Goal: Task Accomplishment & Management: Manage account settings

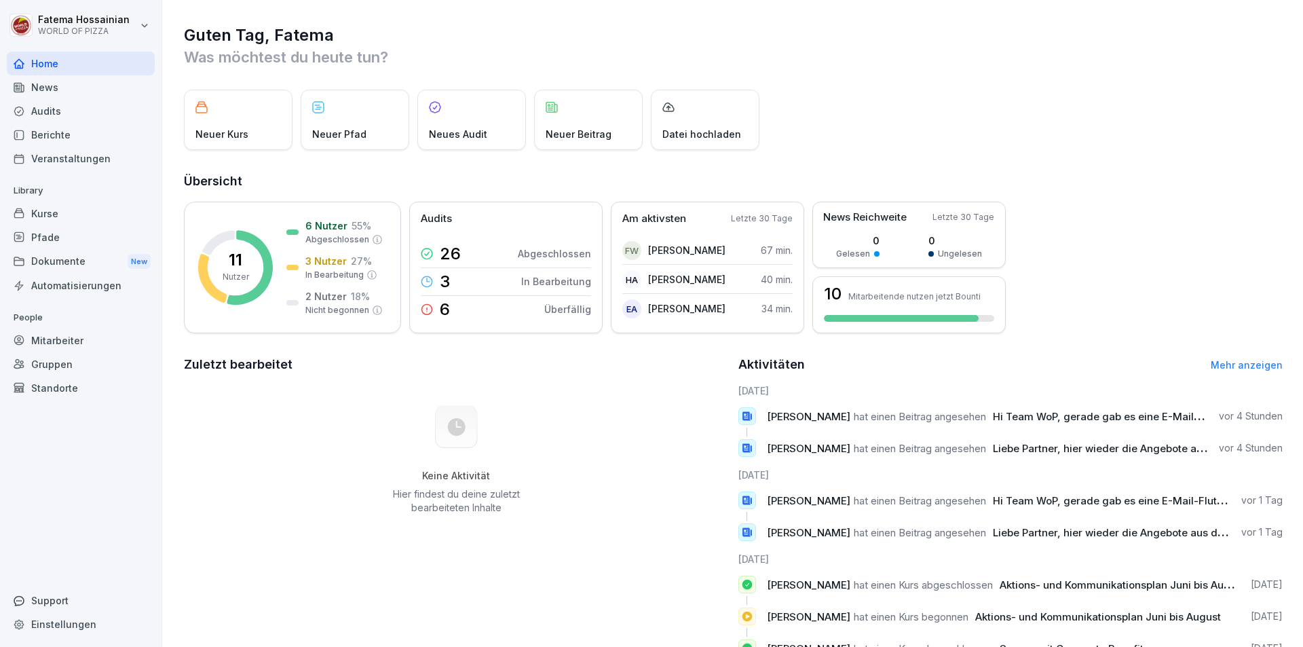
click at [107, 345] on div "Mitarbeiter" at bounding box center [81, 340] width 148 height 24
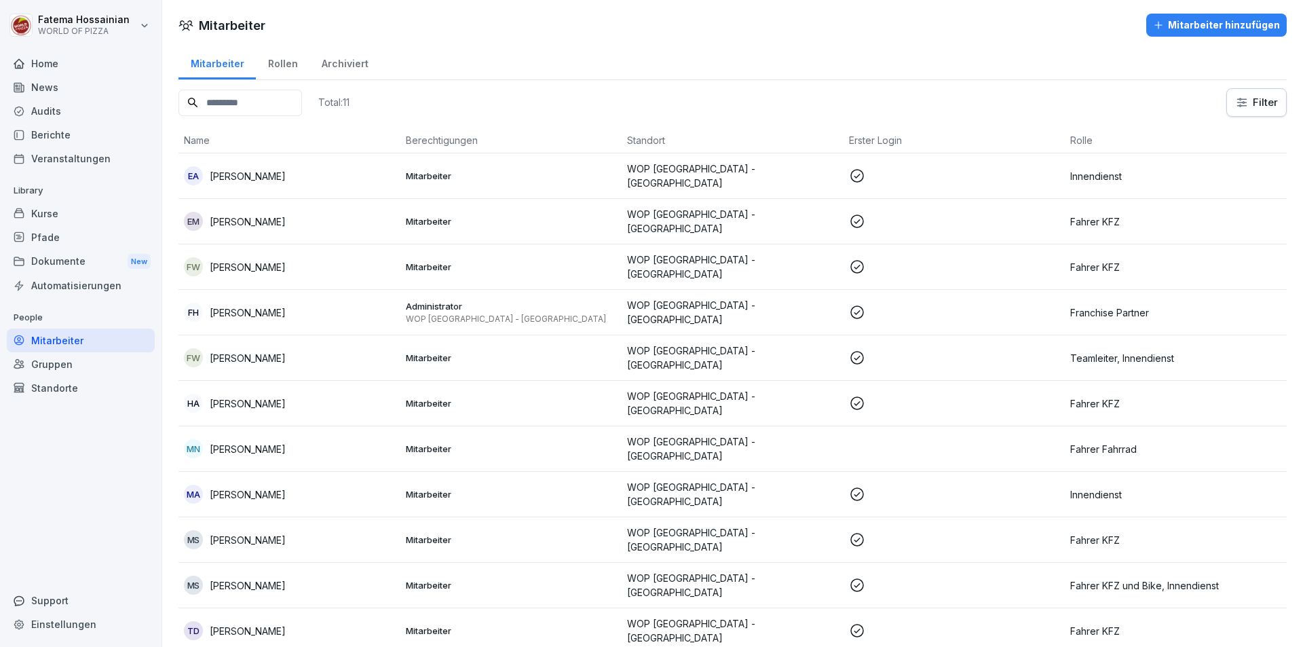
click at [961, 178] on p at bounding box center [954, 176] width 211 height 16
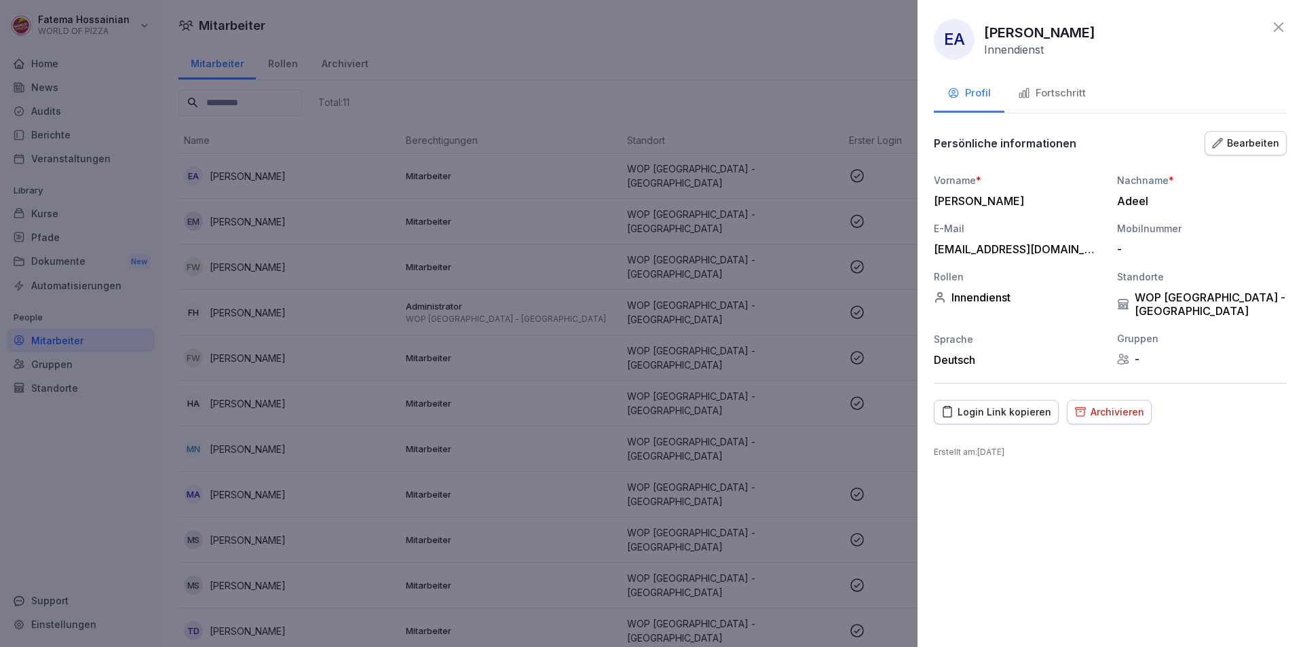
click at [1057, 97] on div "Fortschritt" at bounding box center [1052, 93] width 68 height 16
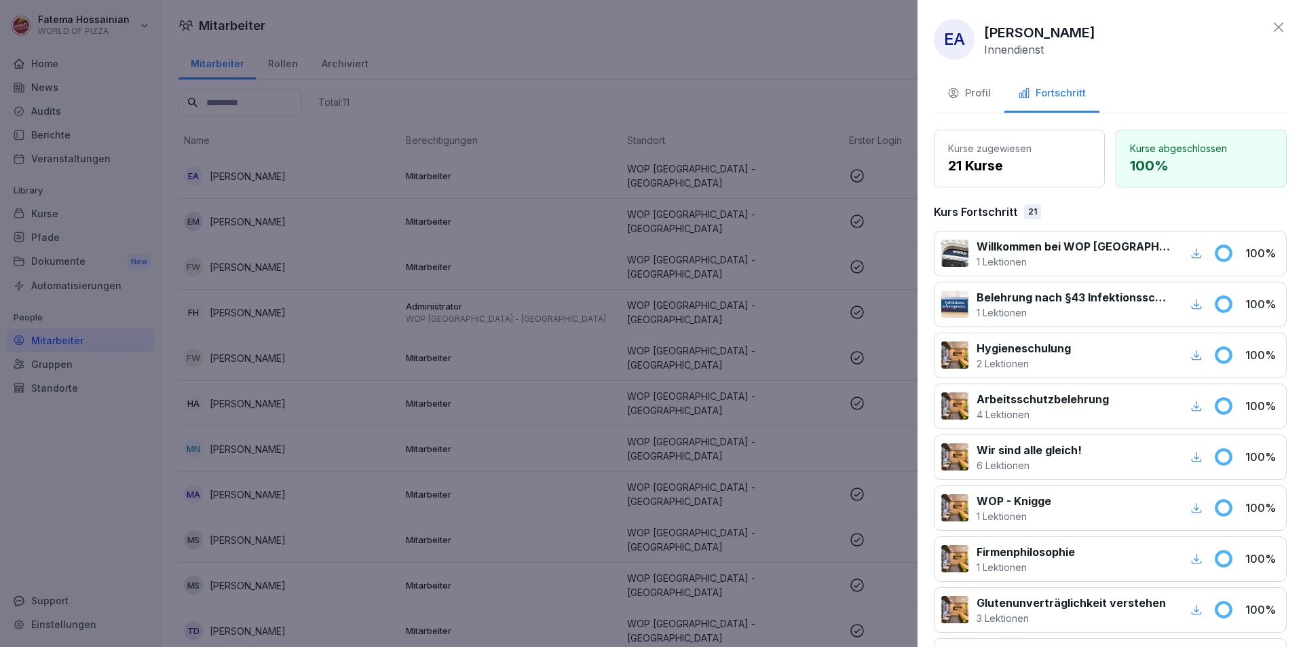
click at [1270, 26] on icon at bounding box center [1278, 27] width 16 height 16
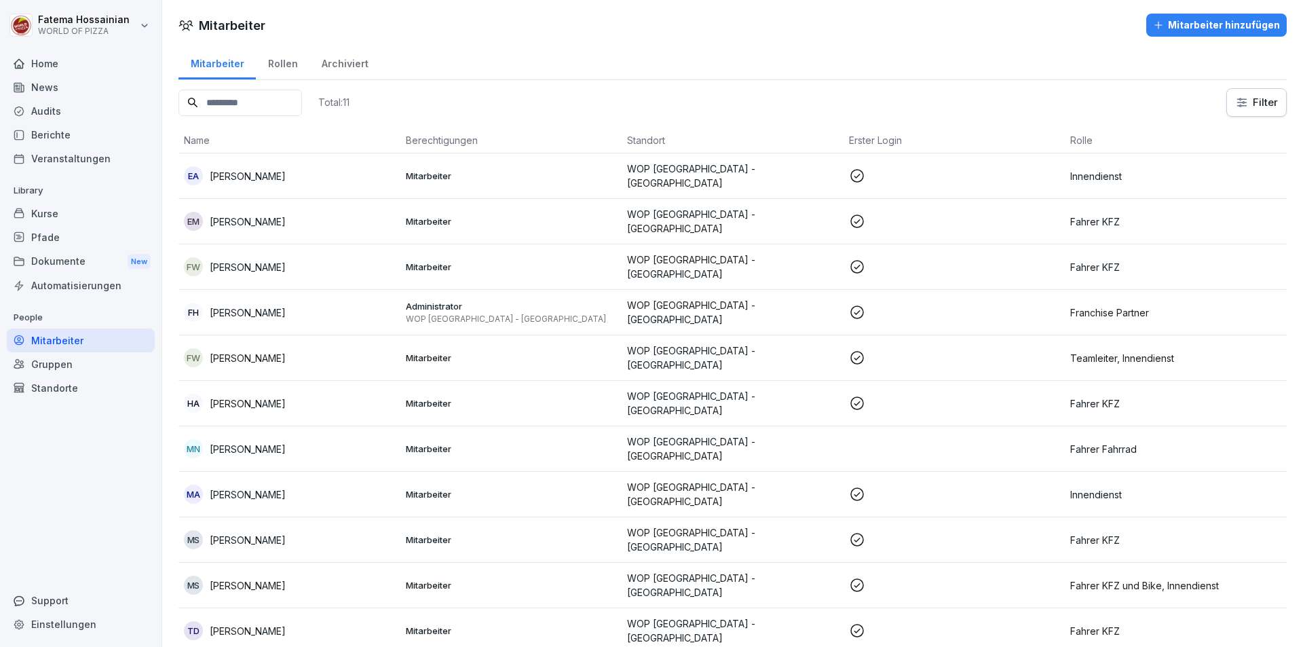
click at [1104, 216] on p "Fahrer KFZ" at bounding box center [1175, 221] width 211 height 14
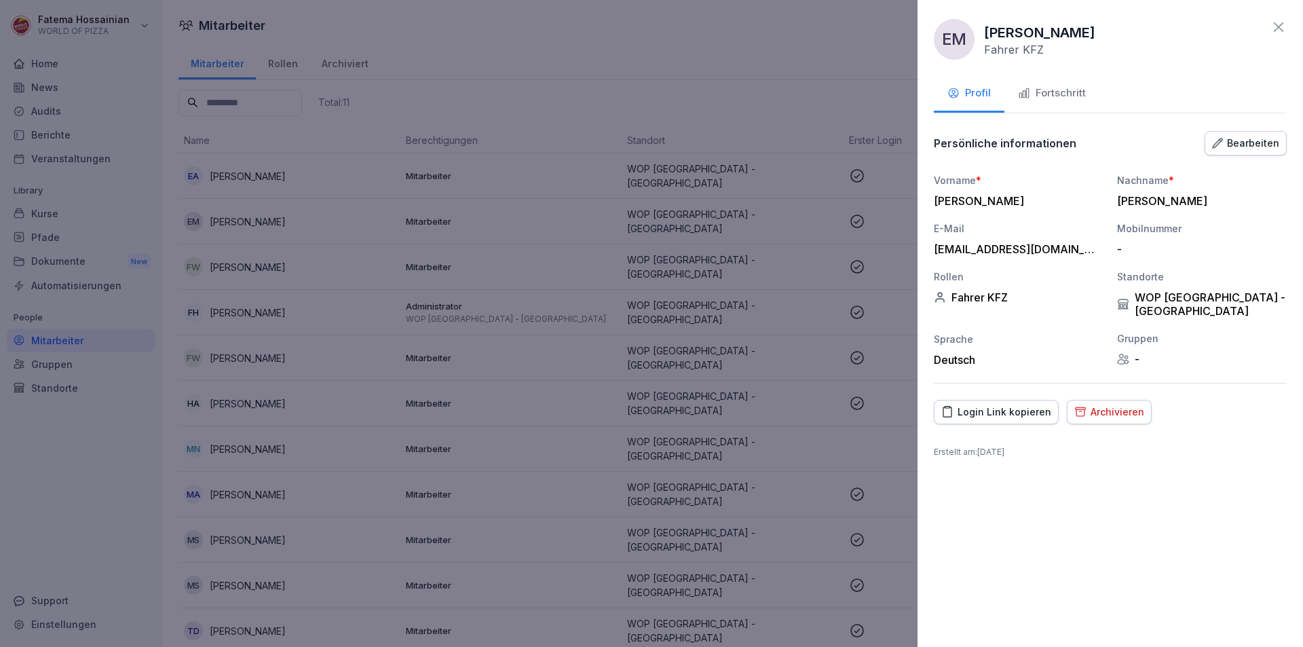
click at [1079, 93] on div "Fortschritt" at bounding box center [1052, 93] width 68 height 16
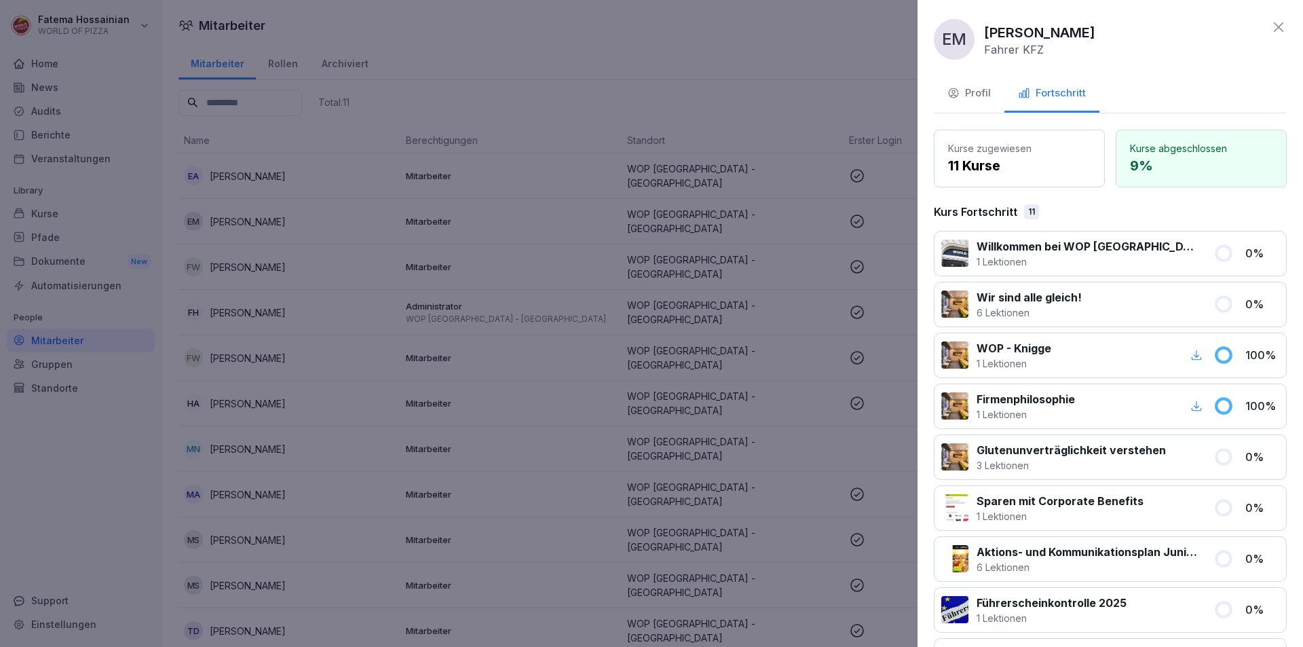
click at [805, 79] on div at bounding box center [651, 323] width 1303 height 647
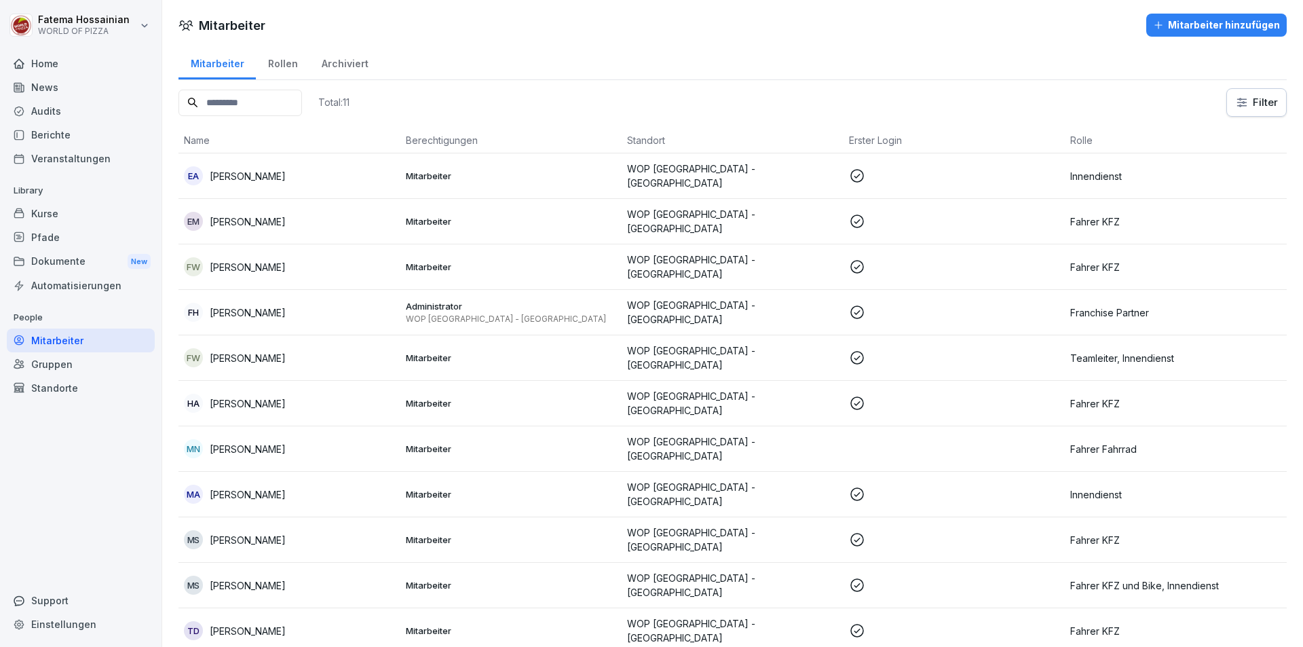
click at [250, 217] on p "[PERSON_NAME]" at bounding box center [248, 221] width 76 height 14
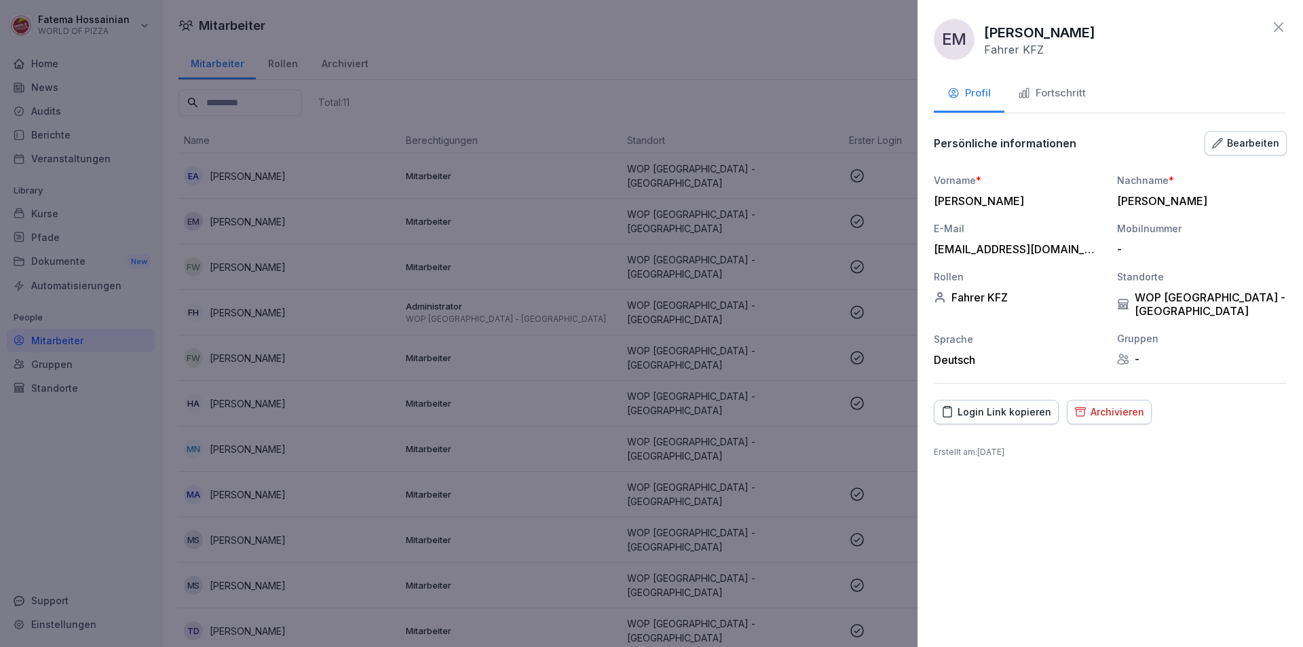
click at [1108, 404] on div "Archivieren" at bounding box center [1109, 411] width 70 height 15
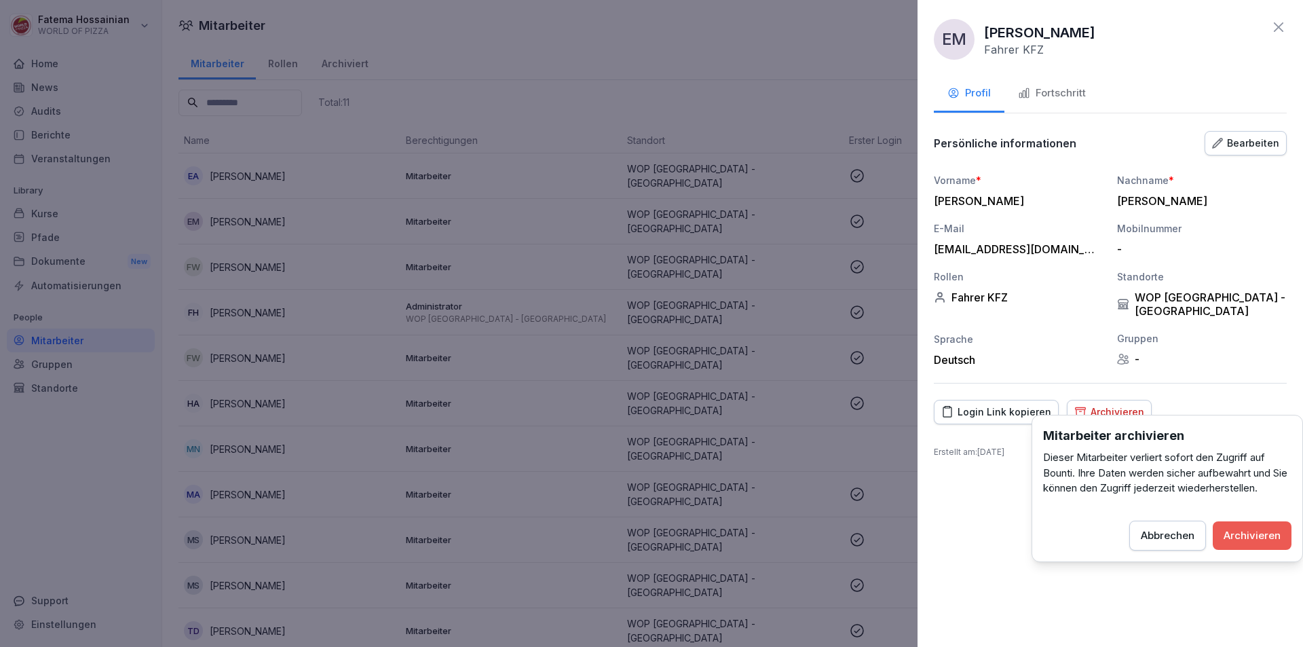
click at [1240, 528] on div "Archivieren" at bounding box center [1251, 535] width 57 height 15
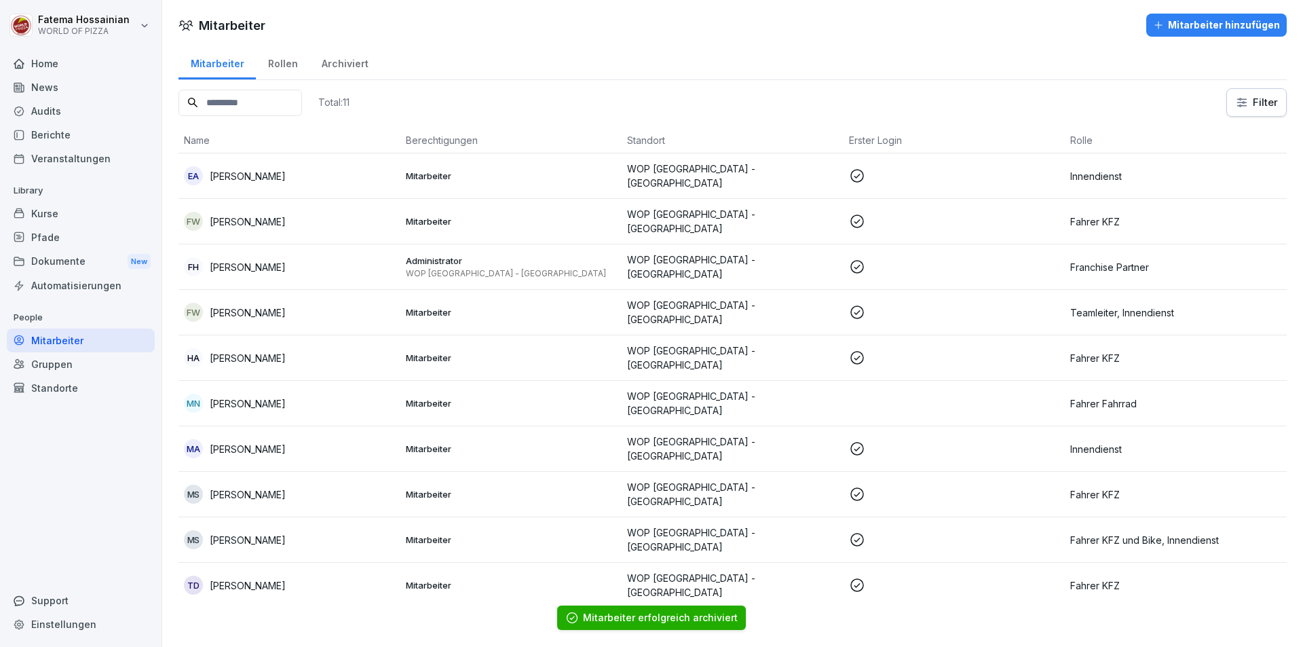
click at [803, 216] on p "WOP [GEOGRAPHIC_DATA] - [GEOGRAPHIC_DATA]" at bounding box center [732, 221] width 211 height 28
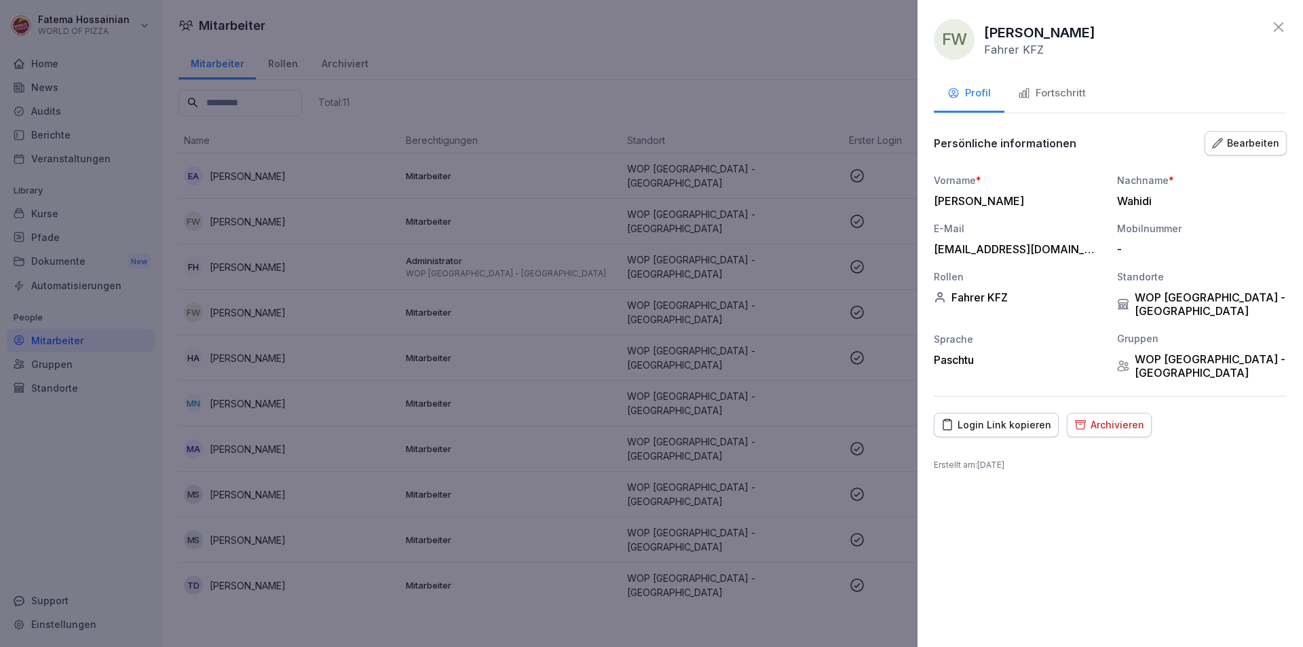
click at [1034, 83] on button "Fortschritt" at bounding box center [1051, 94] width 95 height 37
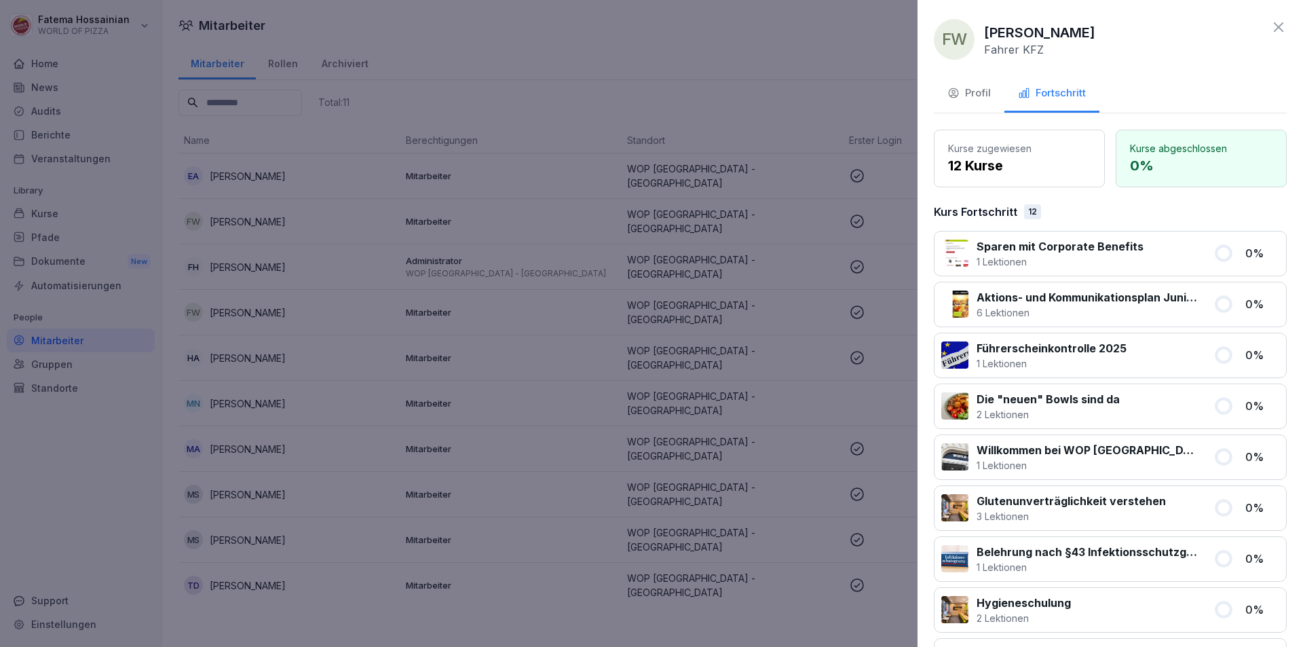
click at [978, 93] on div "Profil" at bounding box center [968, 93] width 43 height 16
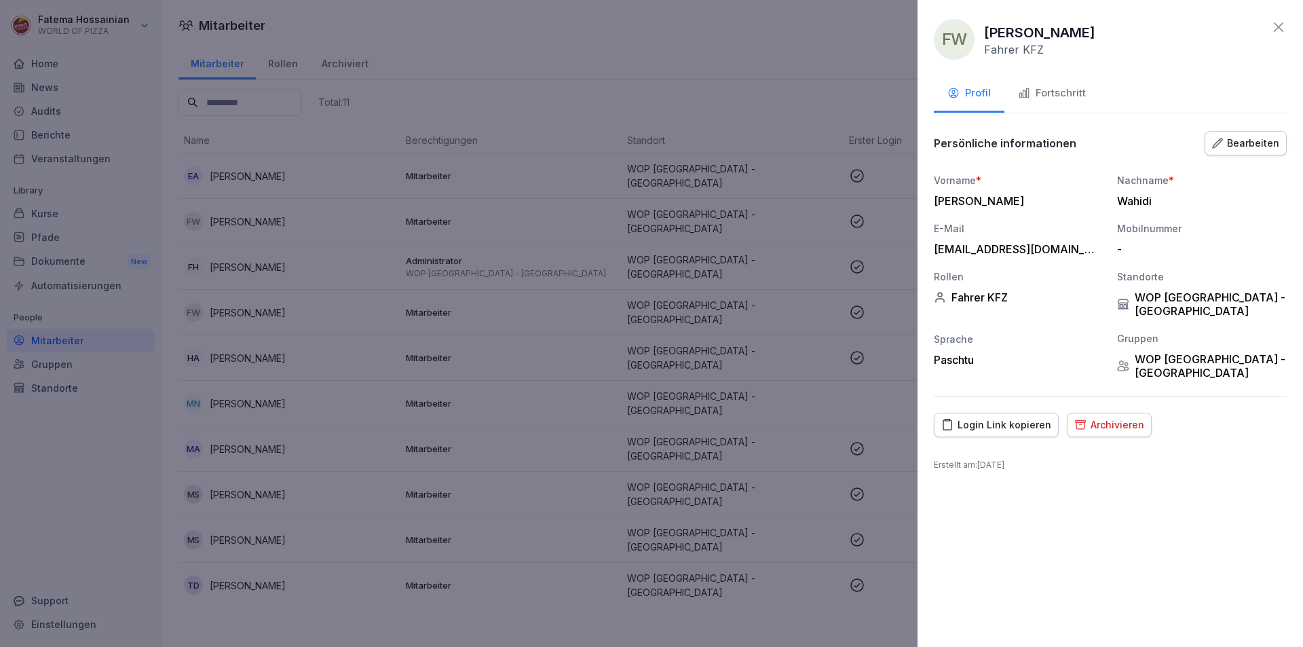
click at [1272, 142] on div "Bearbeiten" at bounding box center [1245, 143] width 67 height 15
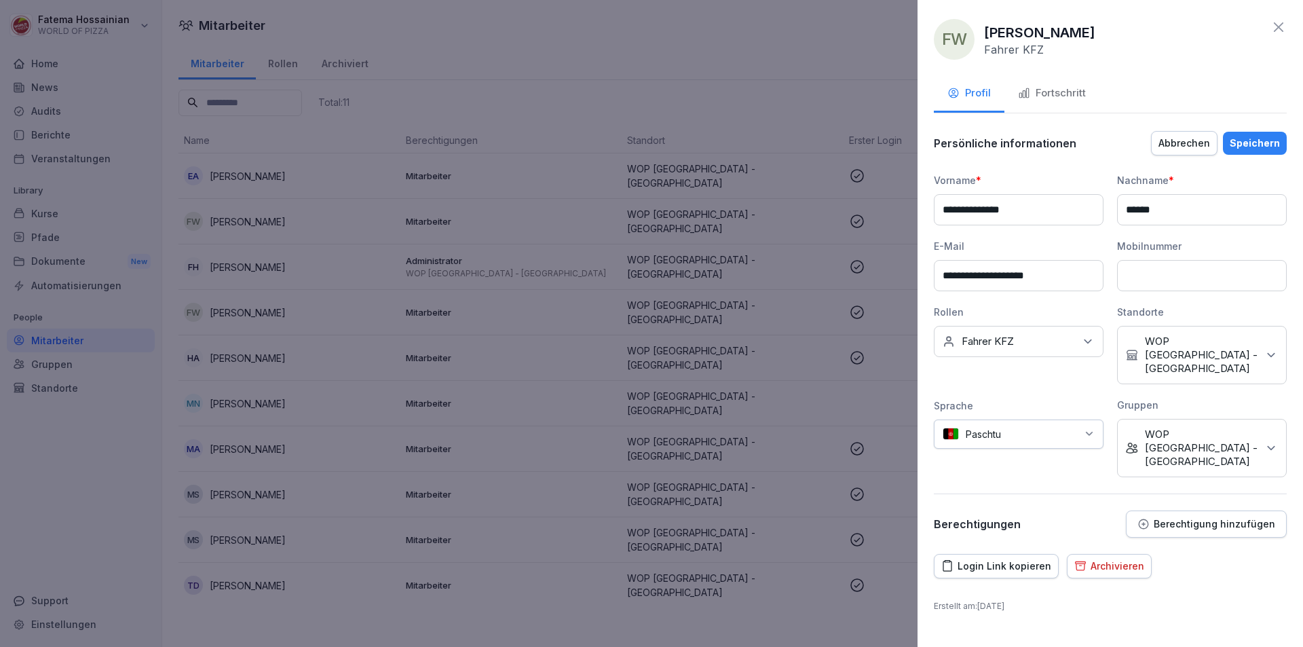
click at [1014, 427] on div at bounding box center [1041, 434] width 69 height 14
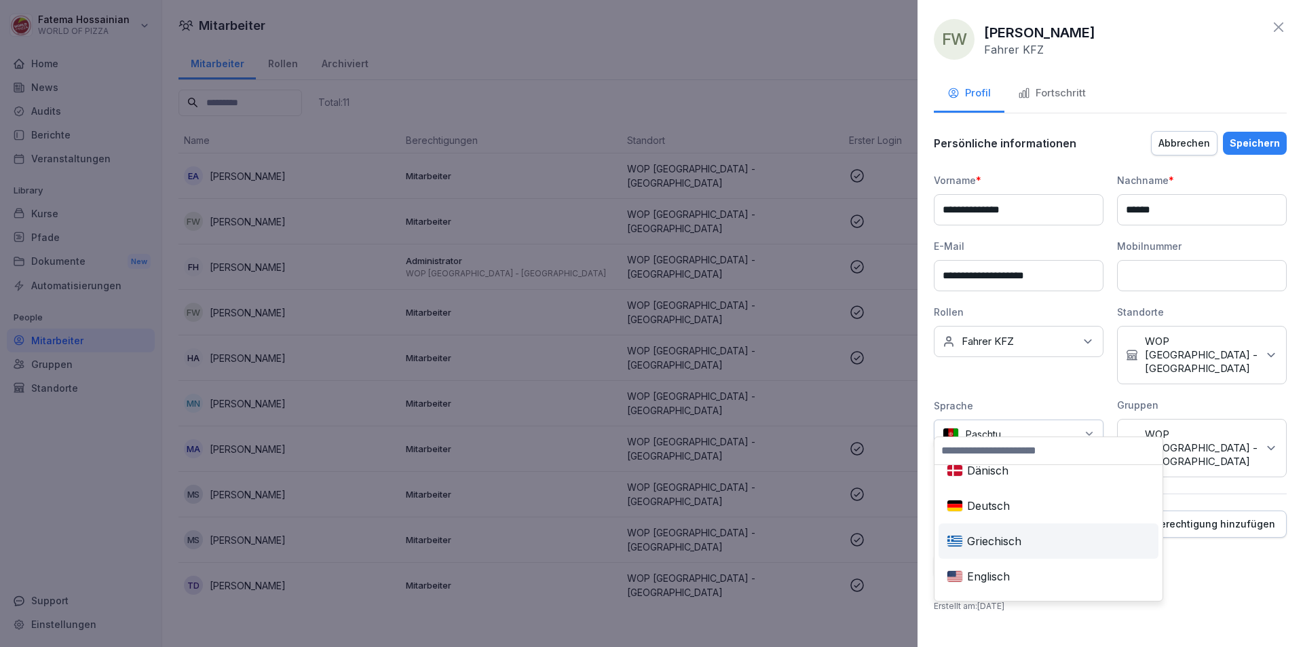
scroll to position [68, 0]
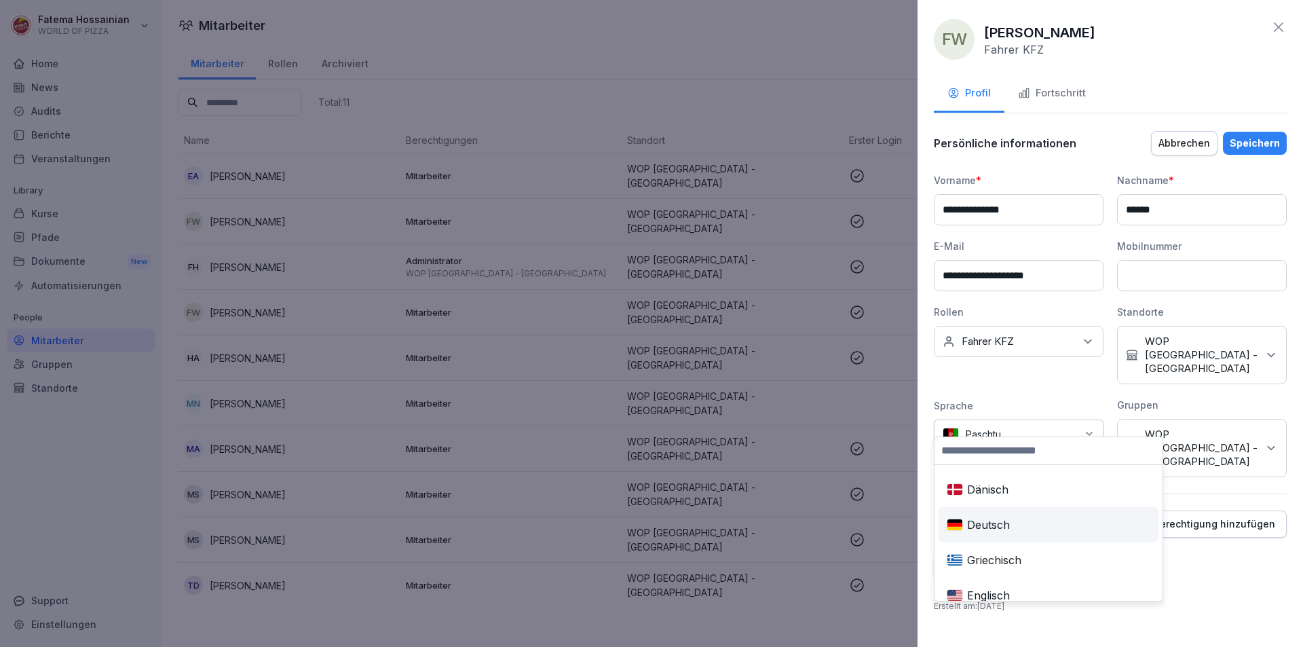
click at [1041, 528] on div "Deutsch" at bounding box center [1048, 524] width 214 height 30
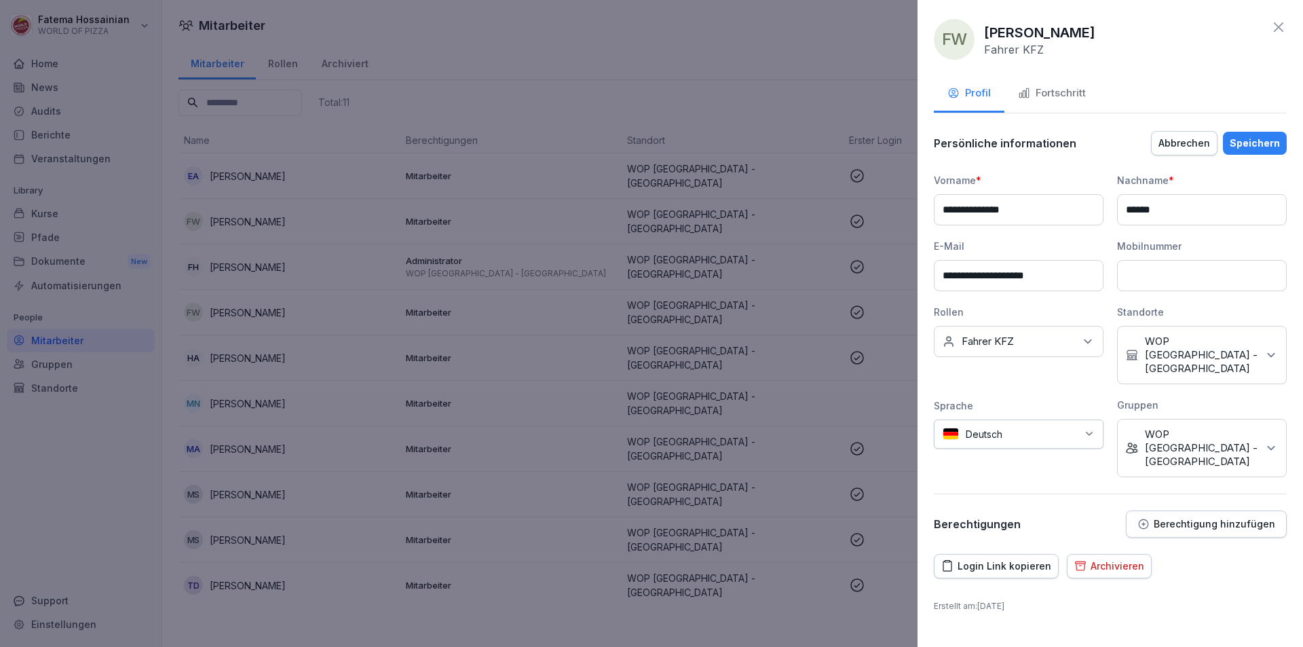
click at [1166, 274] on input at bounding box center [1202, 275] width 170 height 31
type input "**********"
click at [1264, 147] on div "Speichern" at bounding box center [1254, 143] width 50 height 15
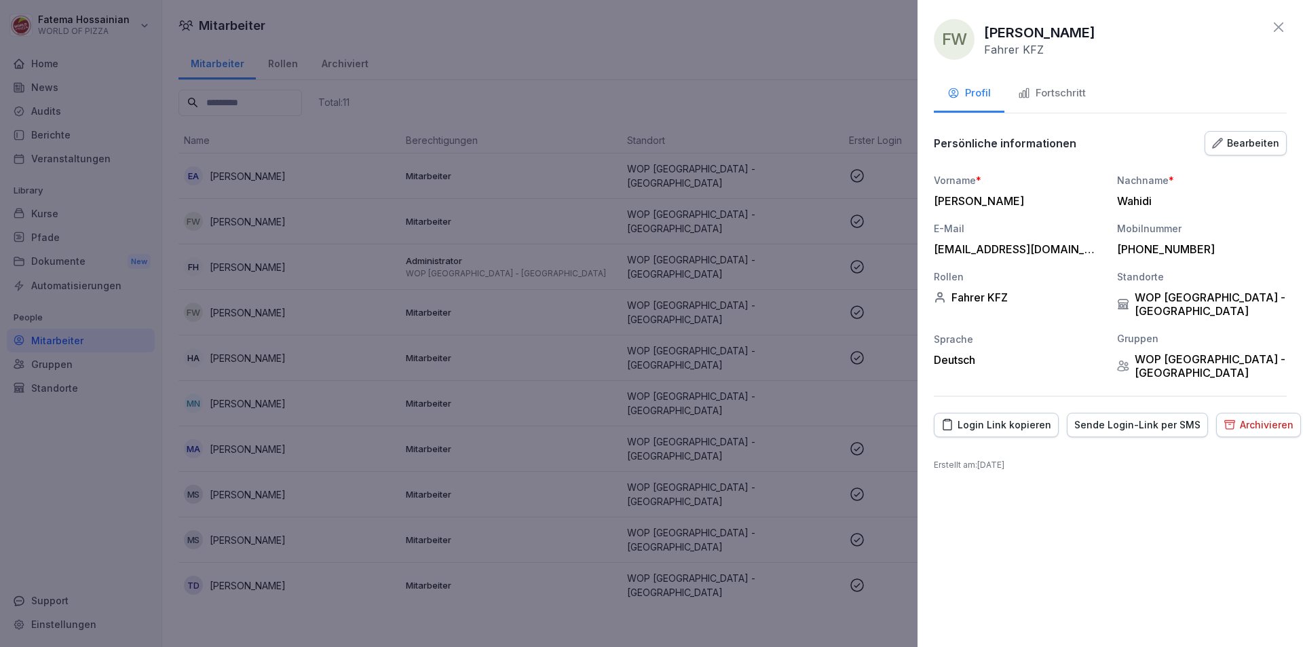
click at [1113, 417] on div "Sende Login-Link per SMS" at bounding box center [1137, 424] width 126 height 15
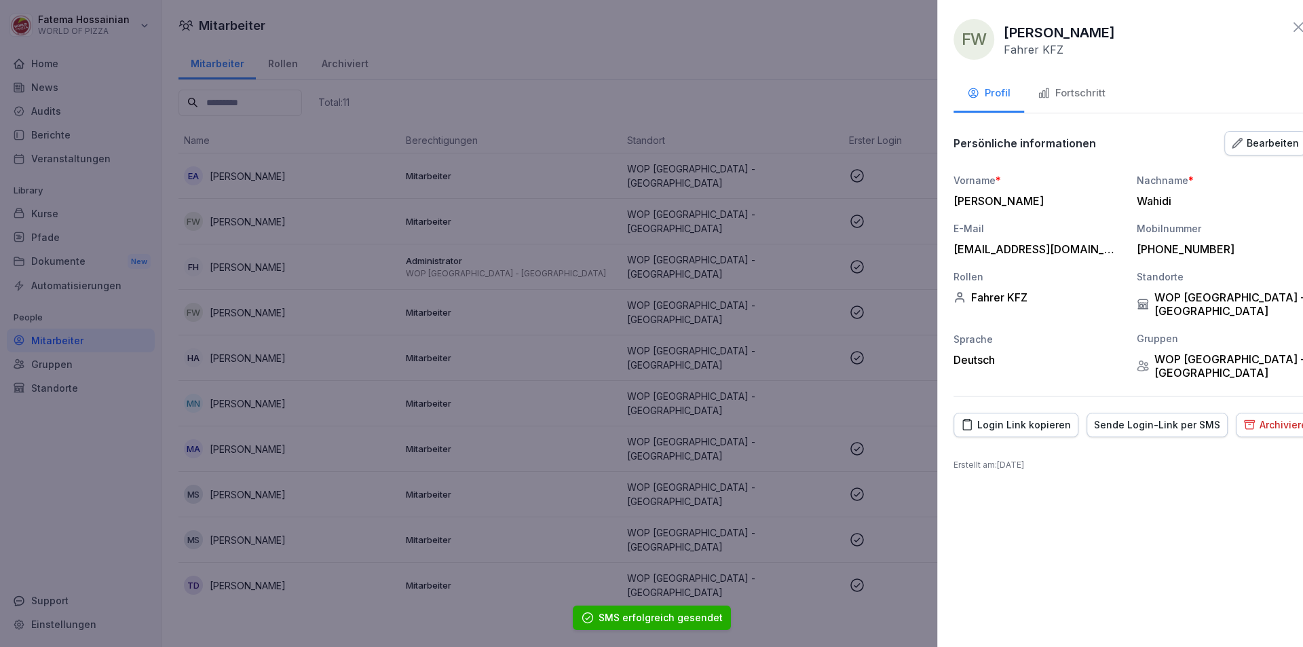
click at [747, 64] on div at bounding box center [651, 323] width 1303 height 647
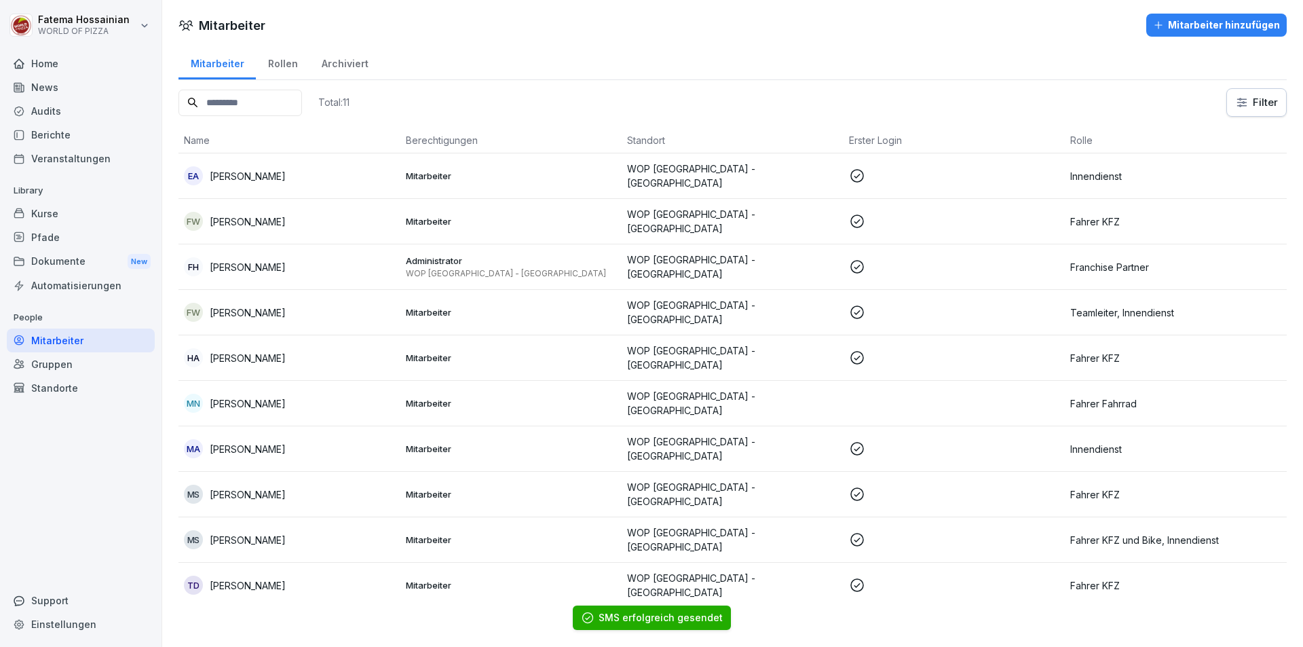
click at [792, 307] on p "WOP [GEOGRAPHIC_DATA] - [GEOGRAPHIC_DATA]" at bounding box center [732, 312] width 211 height 28
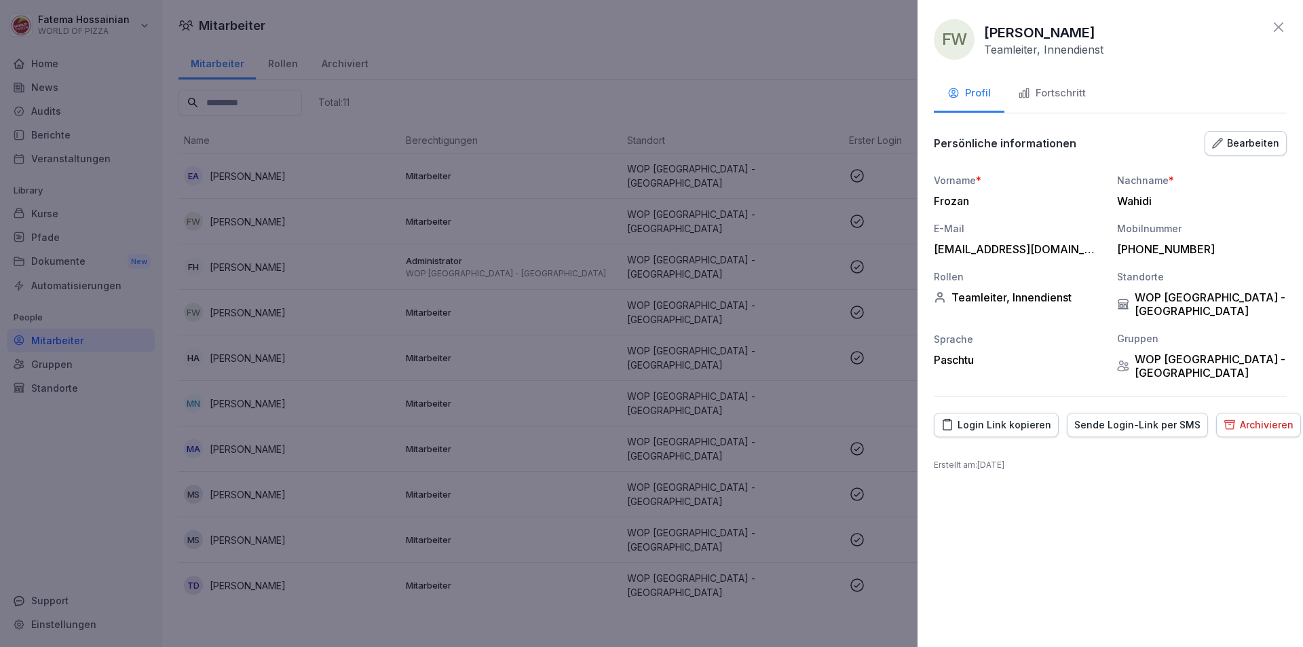
click at [1031, 88] on div "Fortschritt" at bounding box center [1052, 93] width 68 height 16
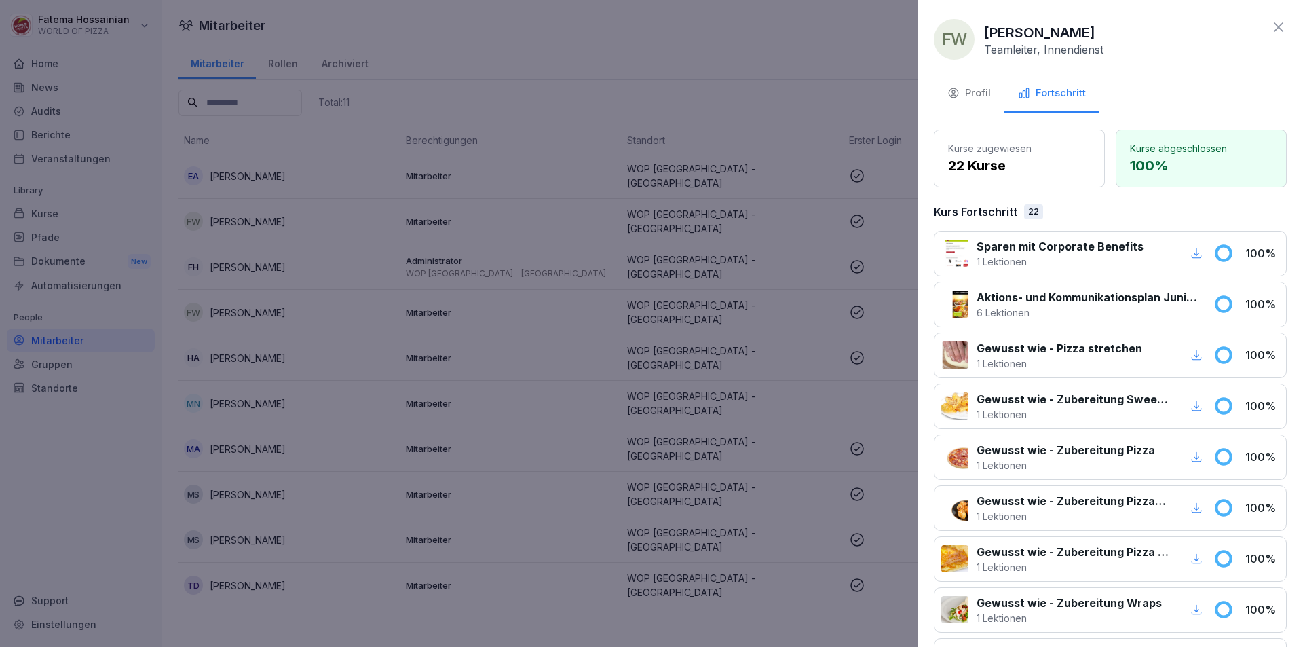
click at [818, 72] on div at bounding box center [651, 323] width 1303 height 647
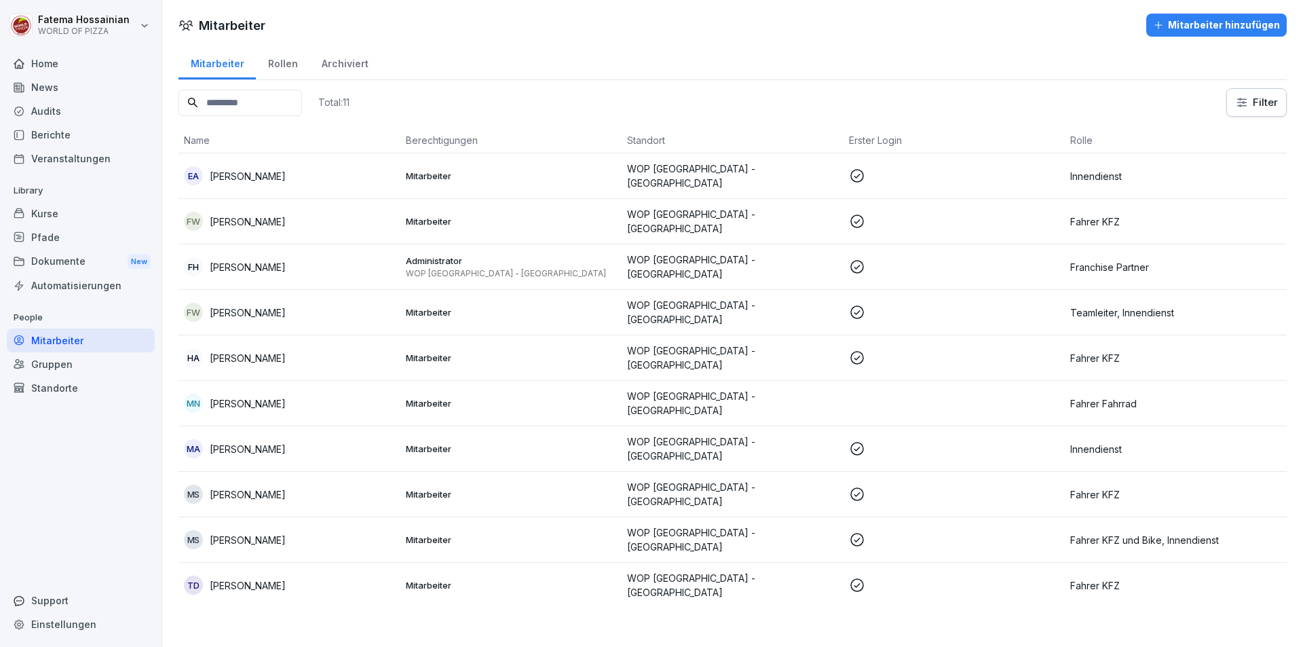
click at [723, 350] on p "WOP [GEOGRAPHIC_DATA] - [GEOGRAPHIC_DATA]" at bounding box center [732, 357] width 211 height 28
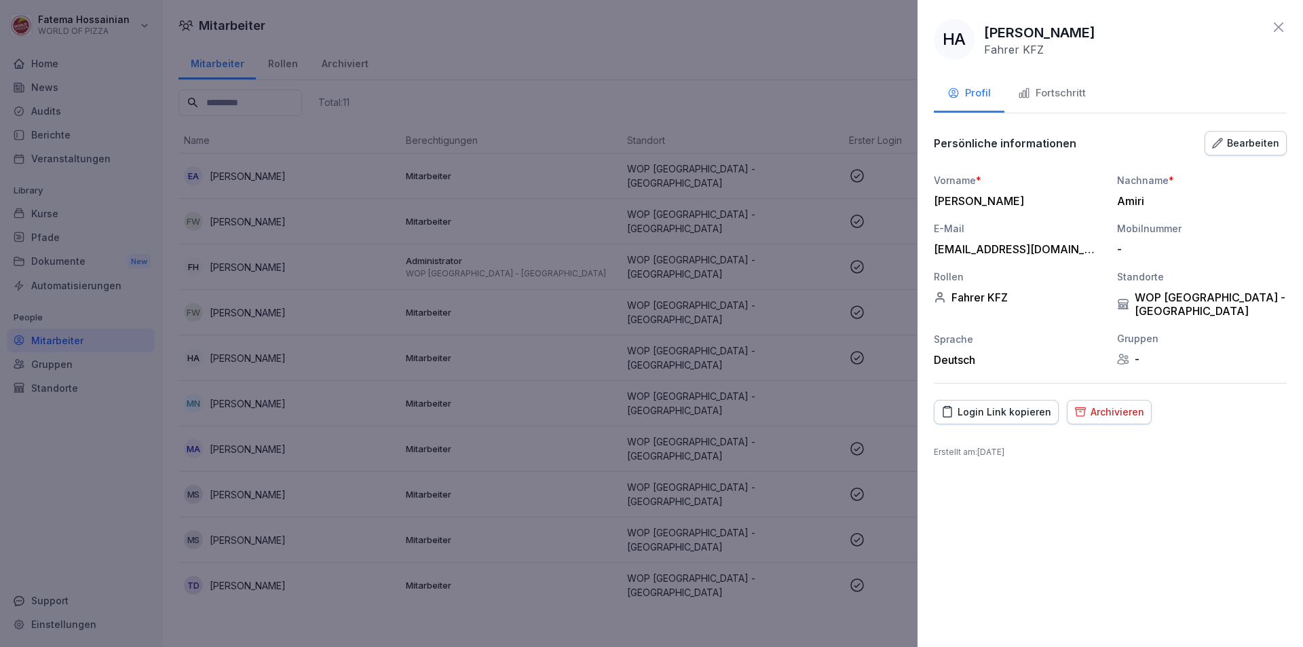
click at [1040, 90] on div "Fortschritt" at bounding box center [1052, 93] width 68 height 16
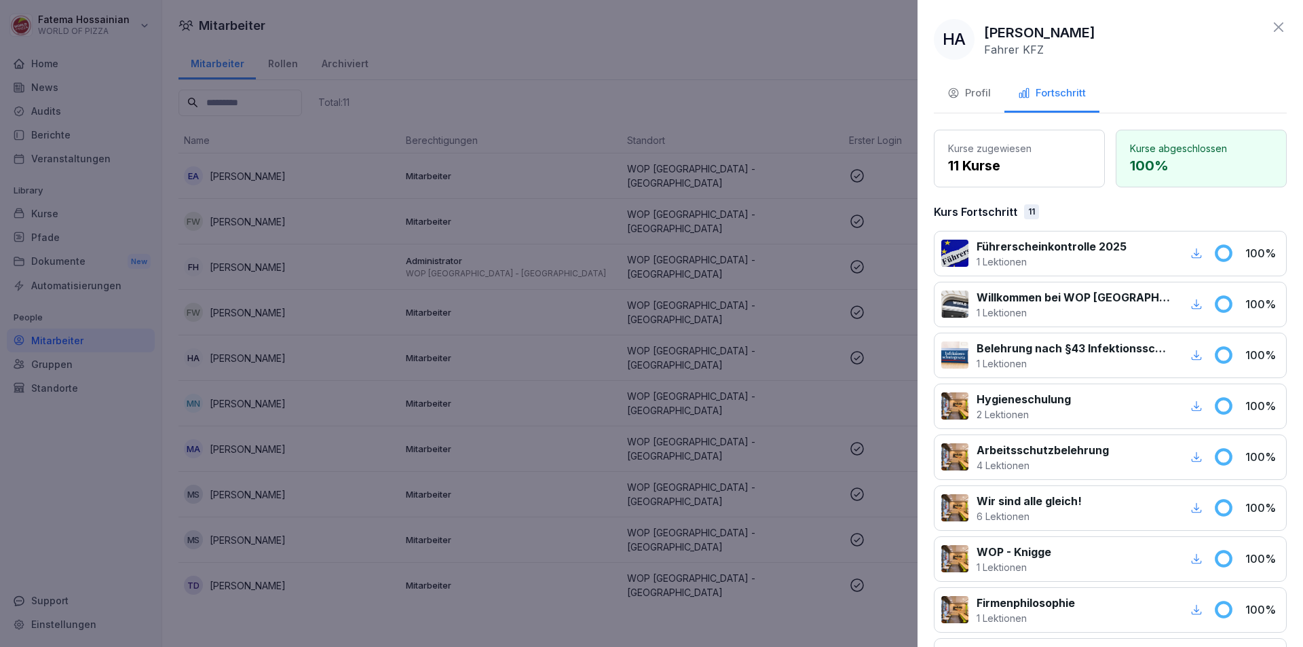
click at [763, 56] on div at bounding box center [651, 323] width 1303 height 647
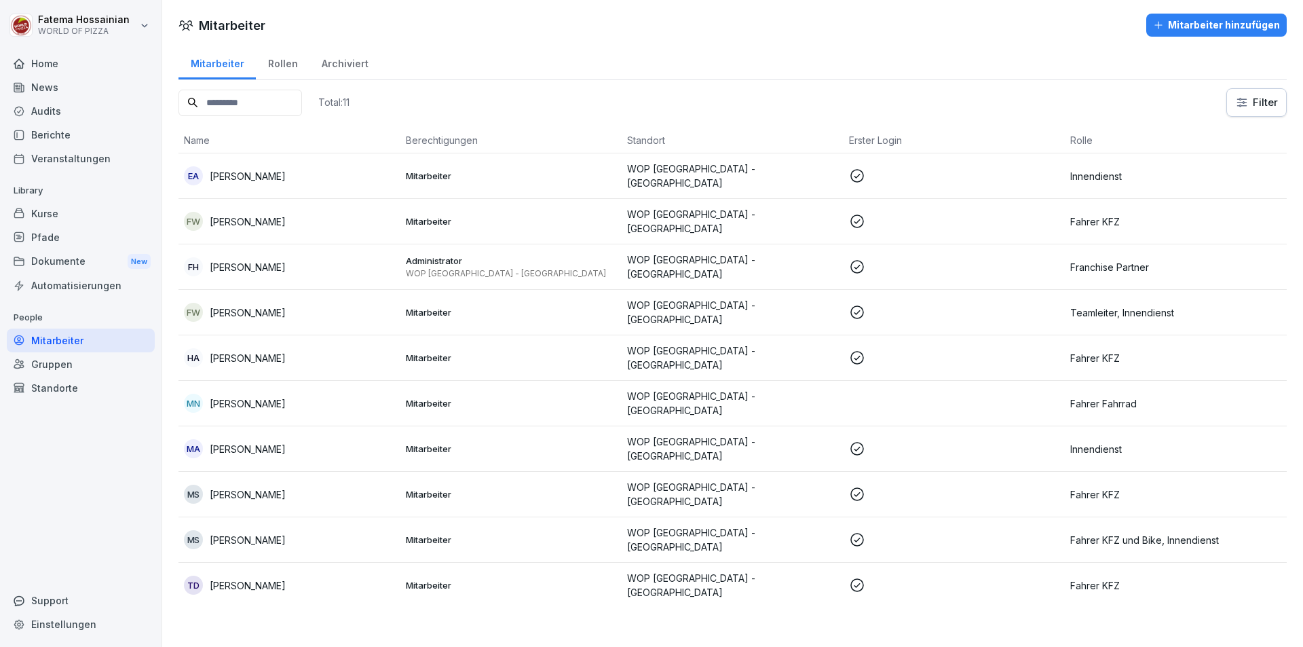
click at [727, 389] on p "WOP [GEOGRAPHIC_DATA] - [GEOGRAPHIC_DATA]" at bounding box center [732, 403] width 211 height 28
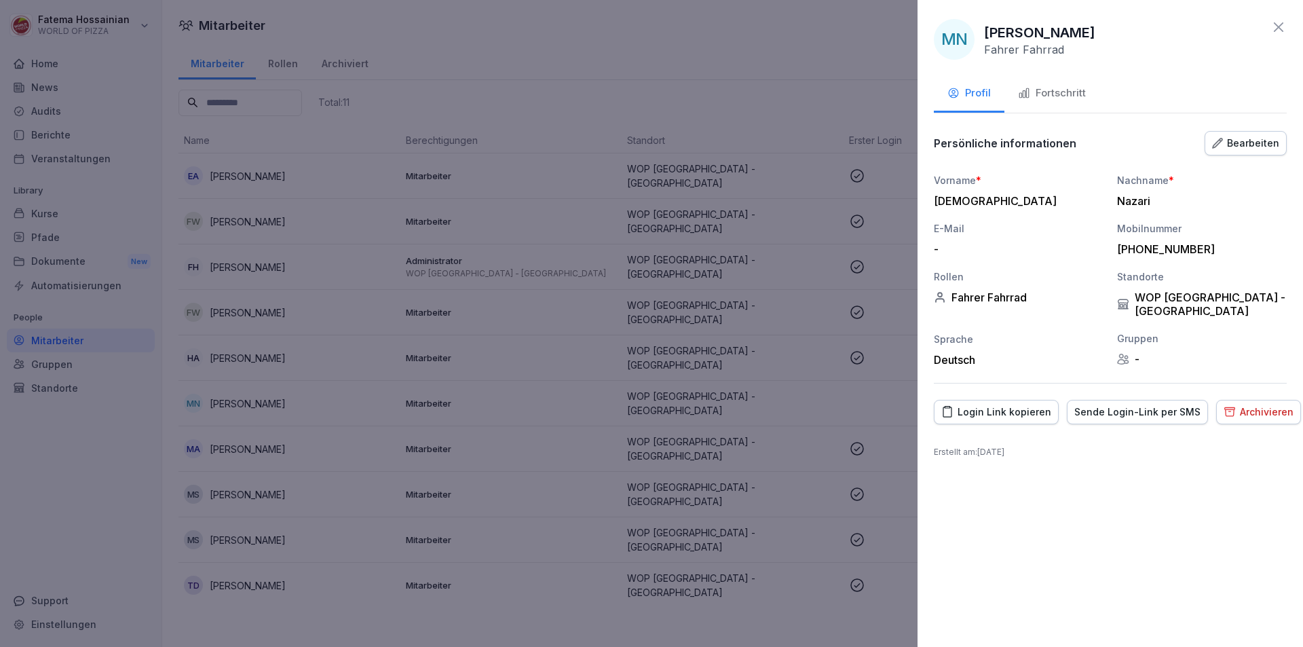
click at [1036, 93] on div "Fortschritt" at bounding box center [1052, 93] width 68 height 16
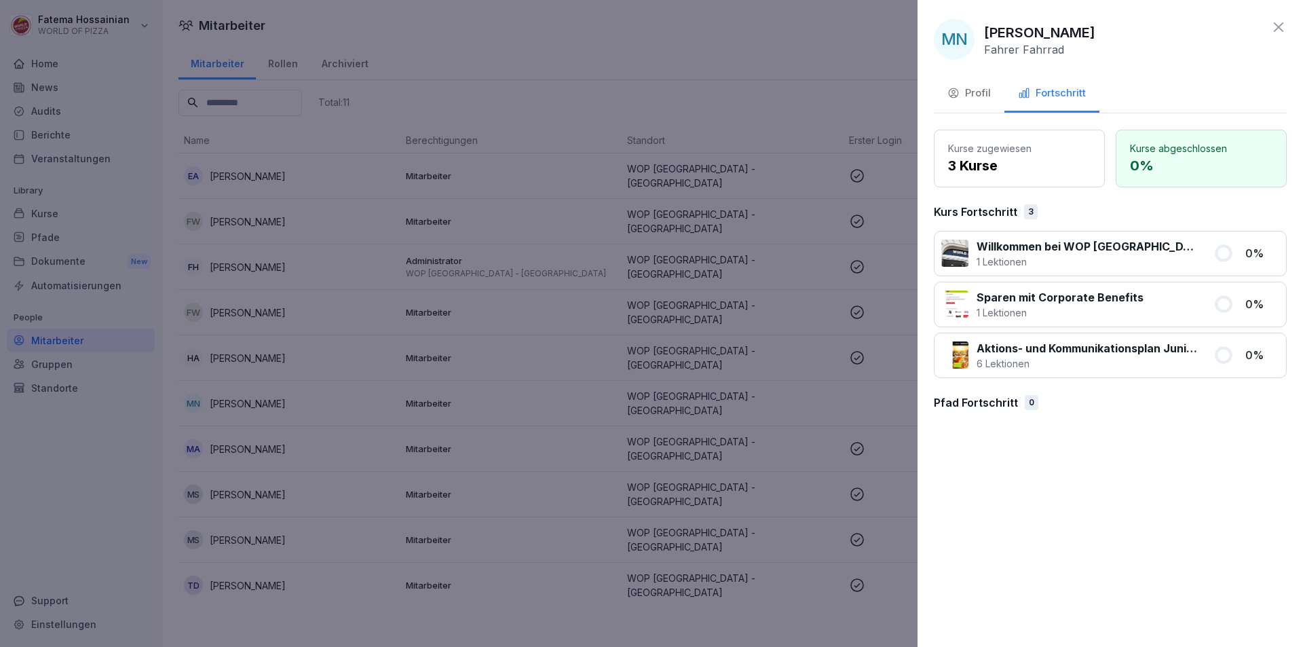
click at [984, 93] on div "Profil" at bounding box center [968, 93] width 43 height 16
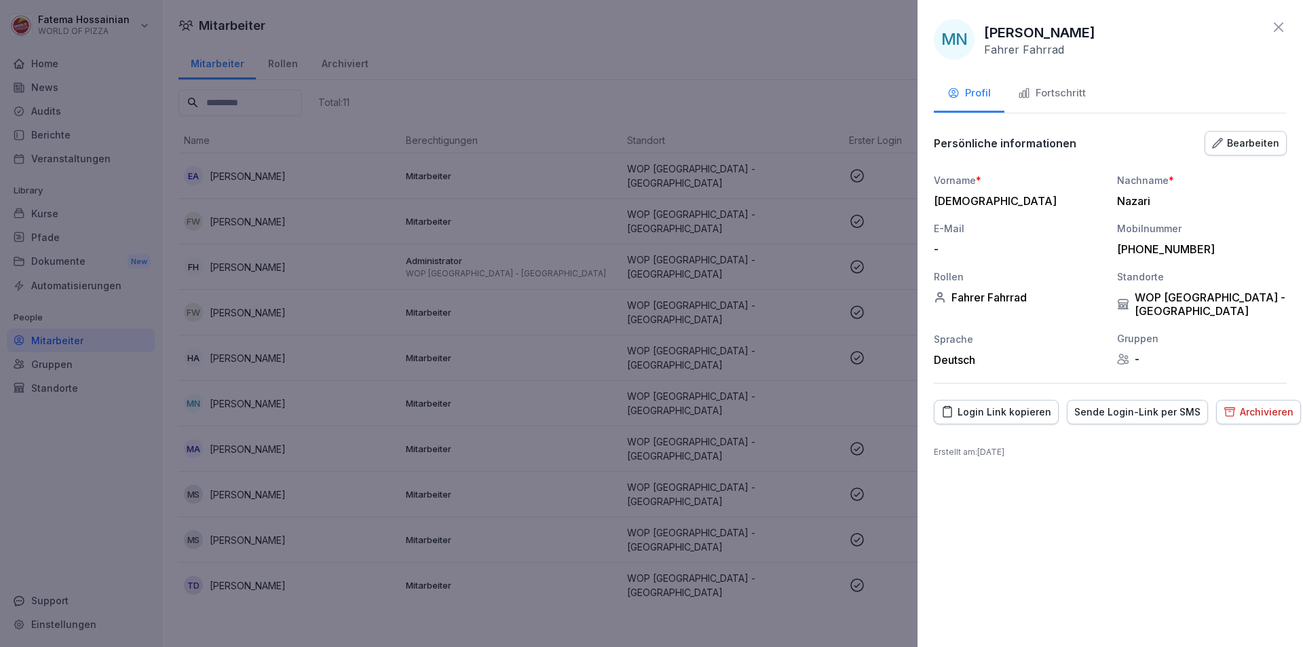
click at [1258, 142] on div "Bearbeiten" at bounding box center [1245, 143] width 67 height 15
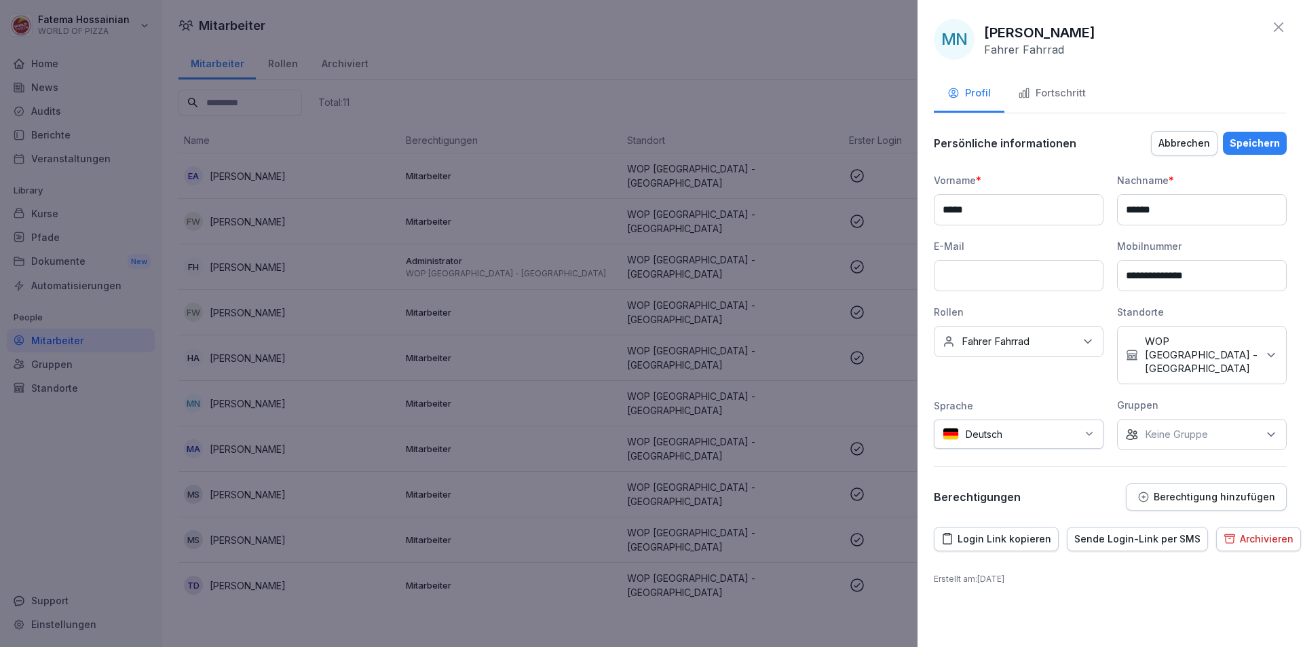
click at [1163, 427] on p "Keine Gruppe" at bounding box center [1176, 434] width 63 height 14
click at [1158, 484] on label "WOP [GEOGRAPHIC_DATA] - [GEOGRAPHIC_DATA]" at bounding box center [1211, 489] width 143 height 24
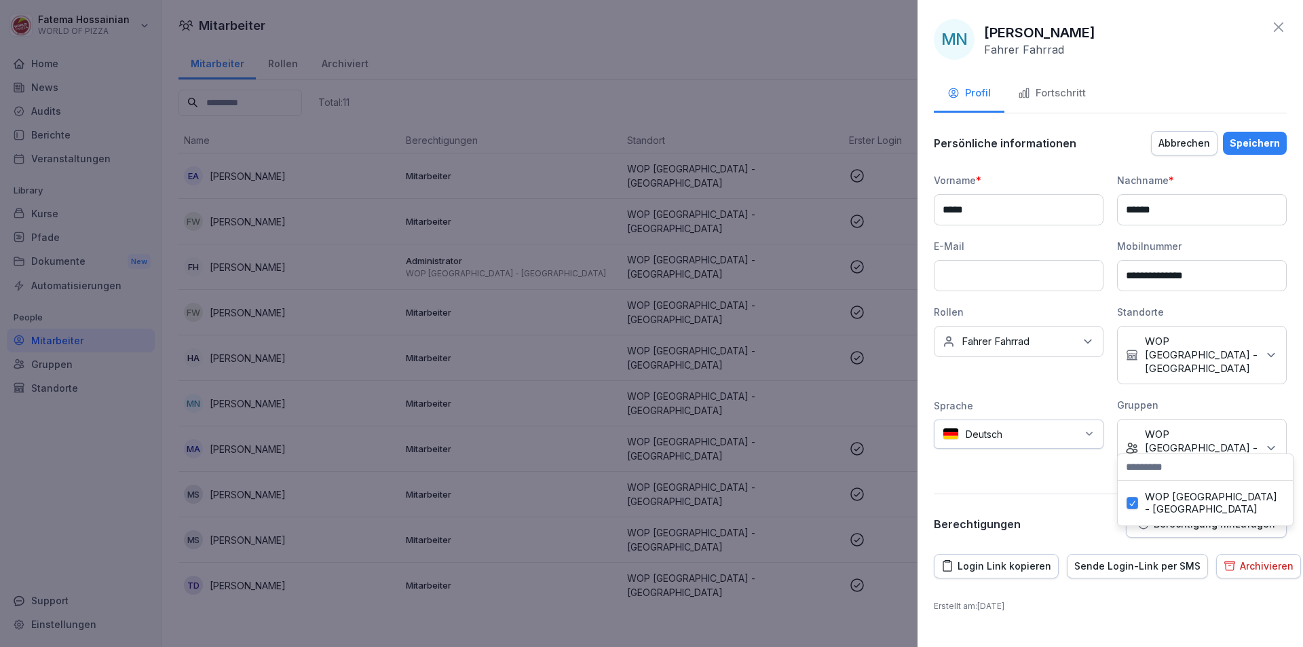
click at [1079, 460] on div "**********" at bounding box center [1110, 334] width 353 height 408
click at [1259, 137] on div "Speichern" at bounding box center [1254, 143] width 50 height 15
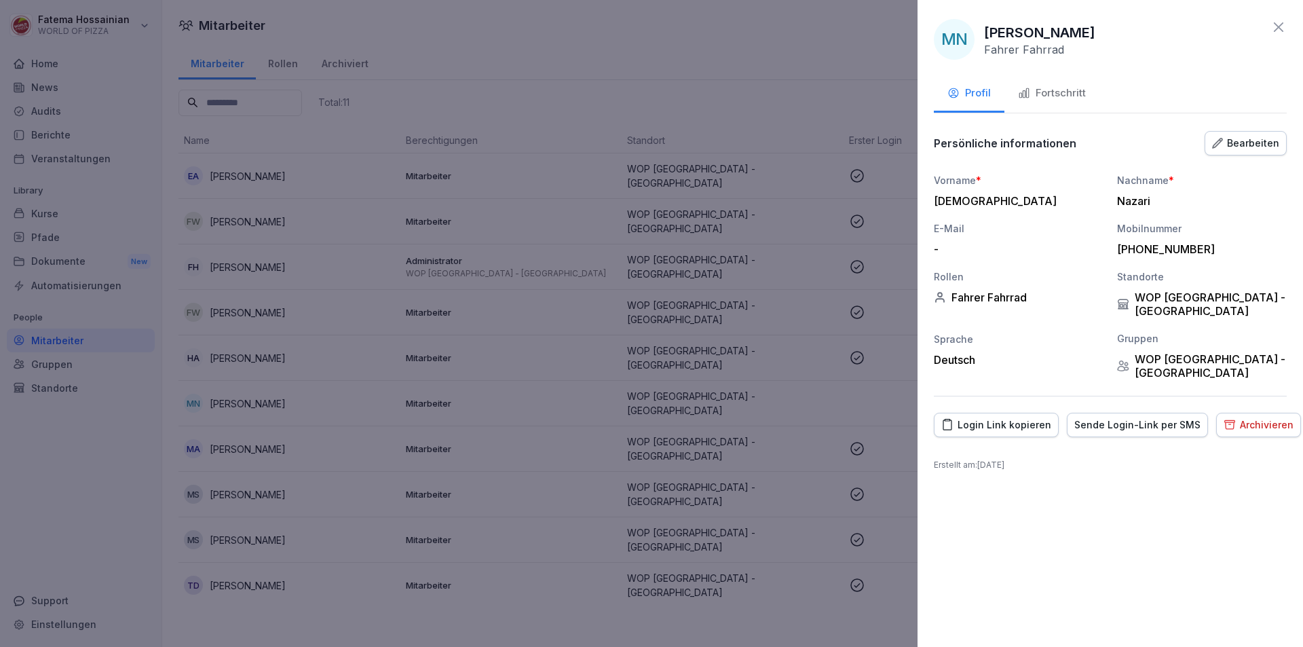
click at [1122, 417] on div "Sende Login-Link per SMS" at bounding box center [1137, 424] width 126 height 15
click at [740, 72] on div at bounding box center [651, 323] width 1303 height 647
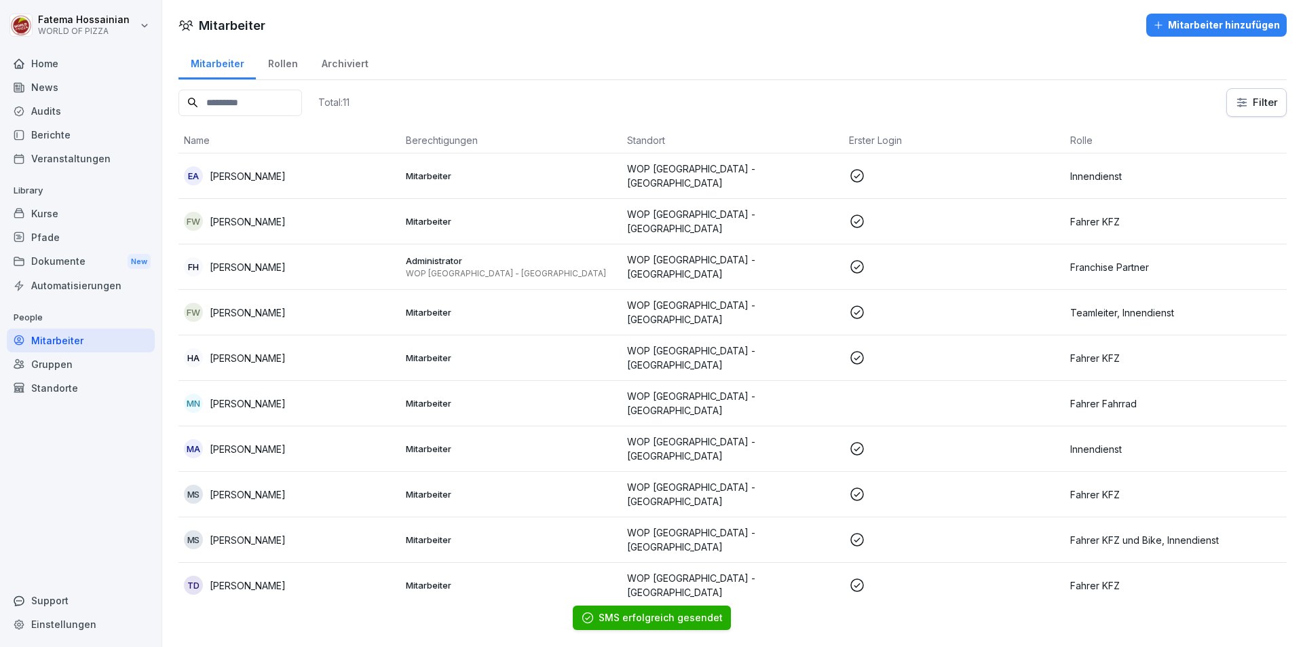
click at [835, 437] on td "WOP [GEOGRAPHIC_DATA] - [GEOGRAPHIC_DATA]" at bounding box center [732, 448] width 222 height 45
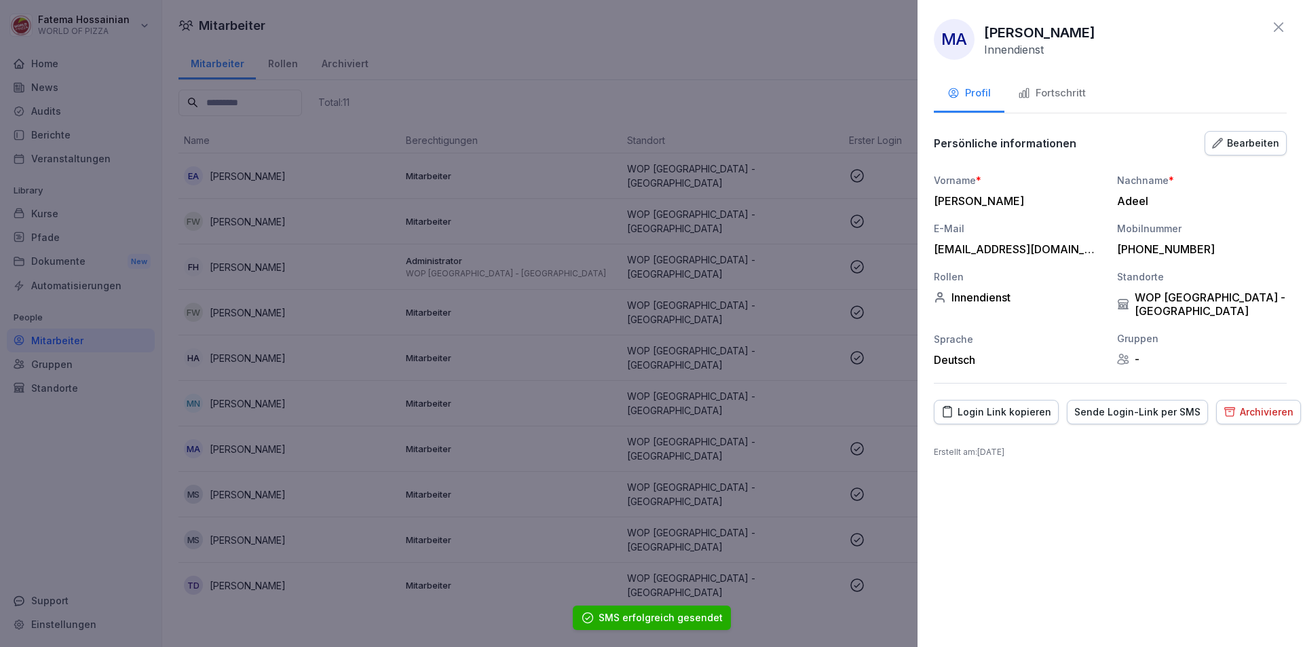
click at [1030, 88] on div "Fortschritt" at bounding box center [1052, 93] width 68 height 16
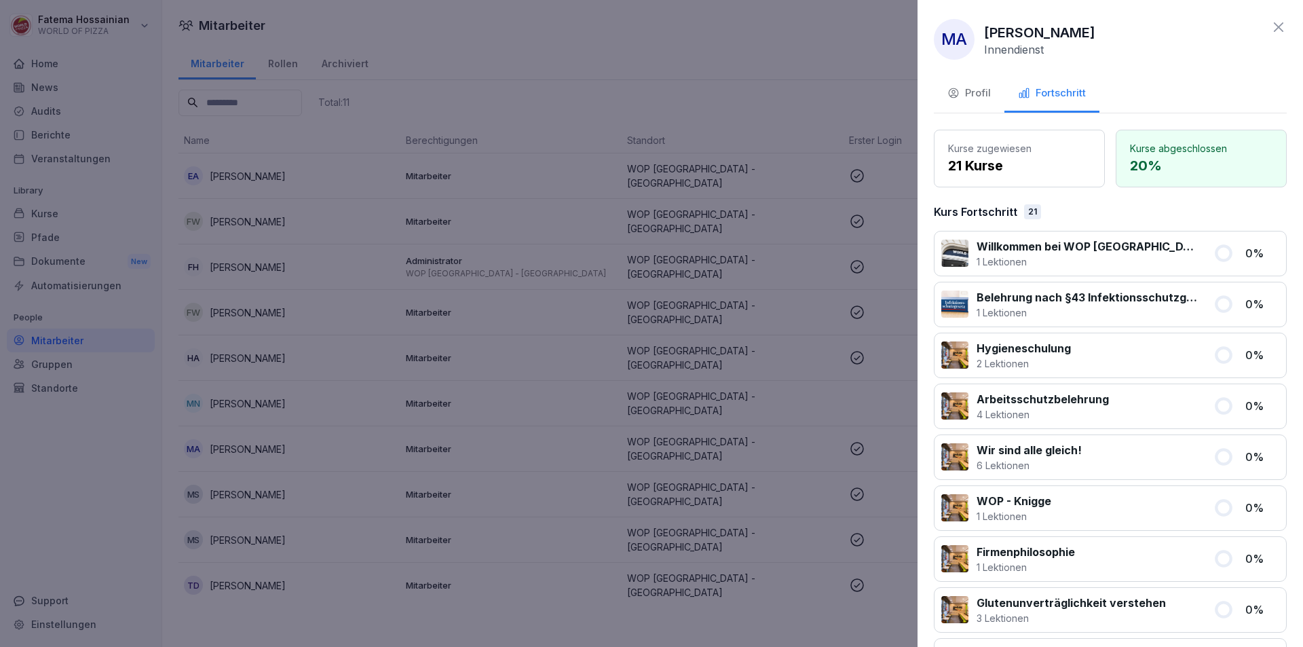
click at [978, 87] on div "Profil" at bounding box center [968, 93] width 43 height 16
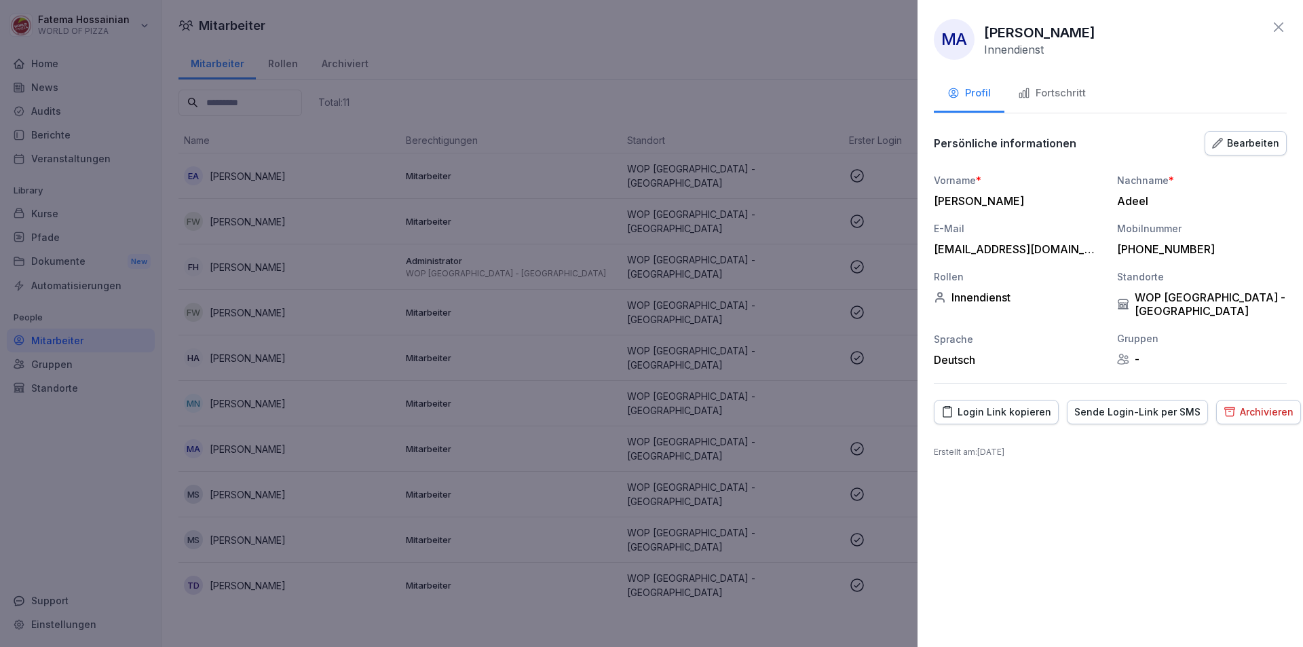
click at [1140, 404] on div "Sende Login-Link per SMS" at bounding box center [1137, 411] width 126 height 15
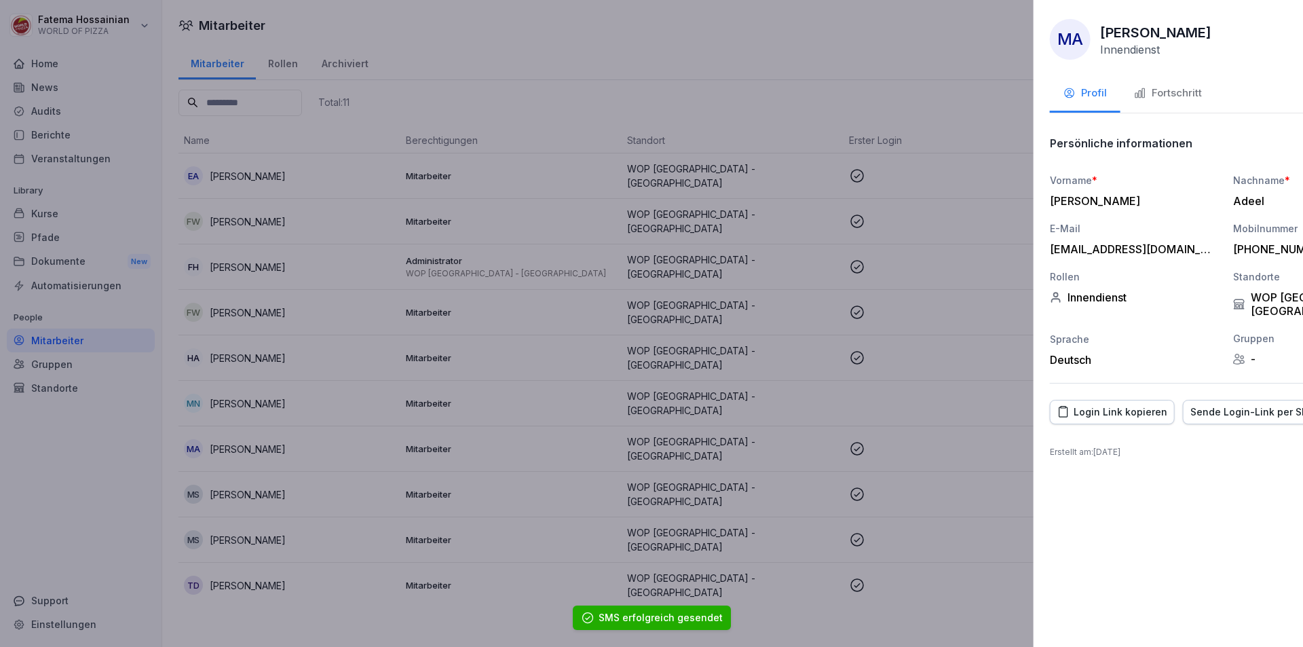
click at [811, 53] on div at bounding box center [651, 323] width 1303 height 647
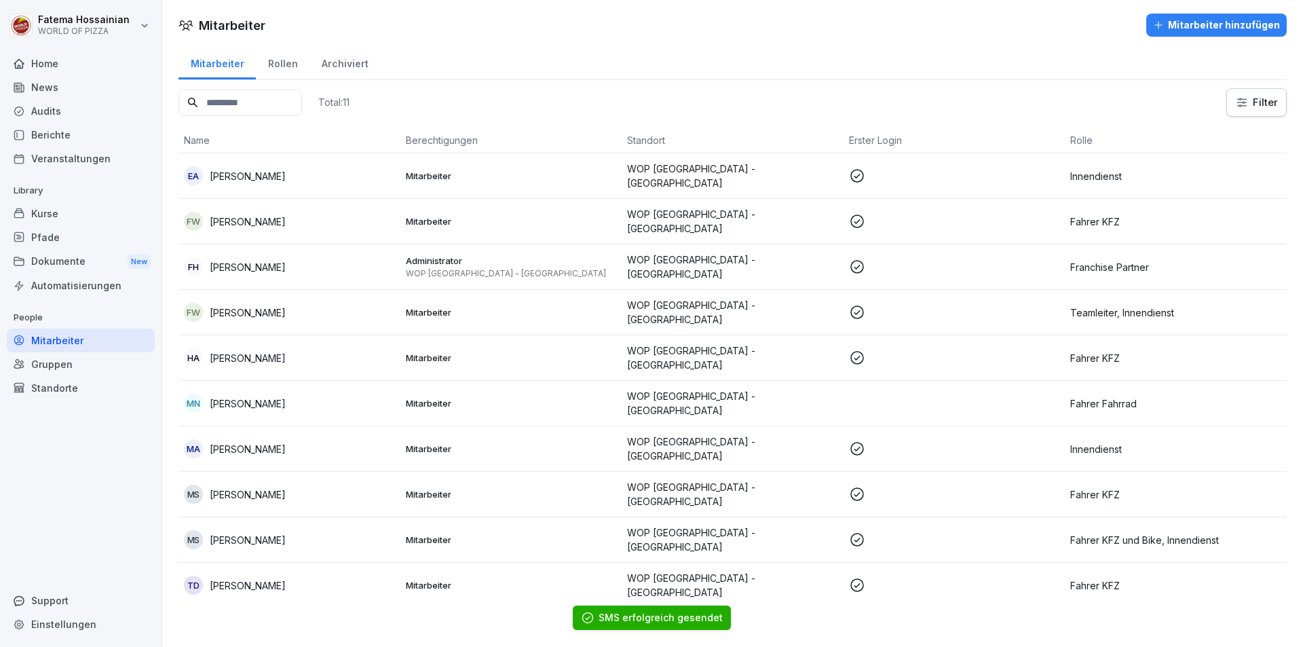
click at [802, 491] on td "WOP [GEOGRAPHIC_DATA] - [GEOGRAPHIC_DATA]" at bounding box center [732, 494] width 222 height 45
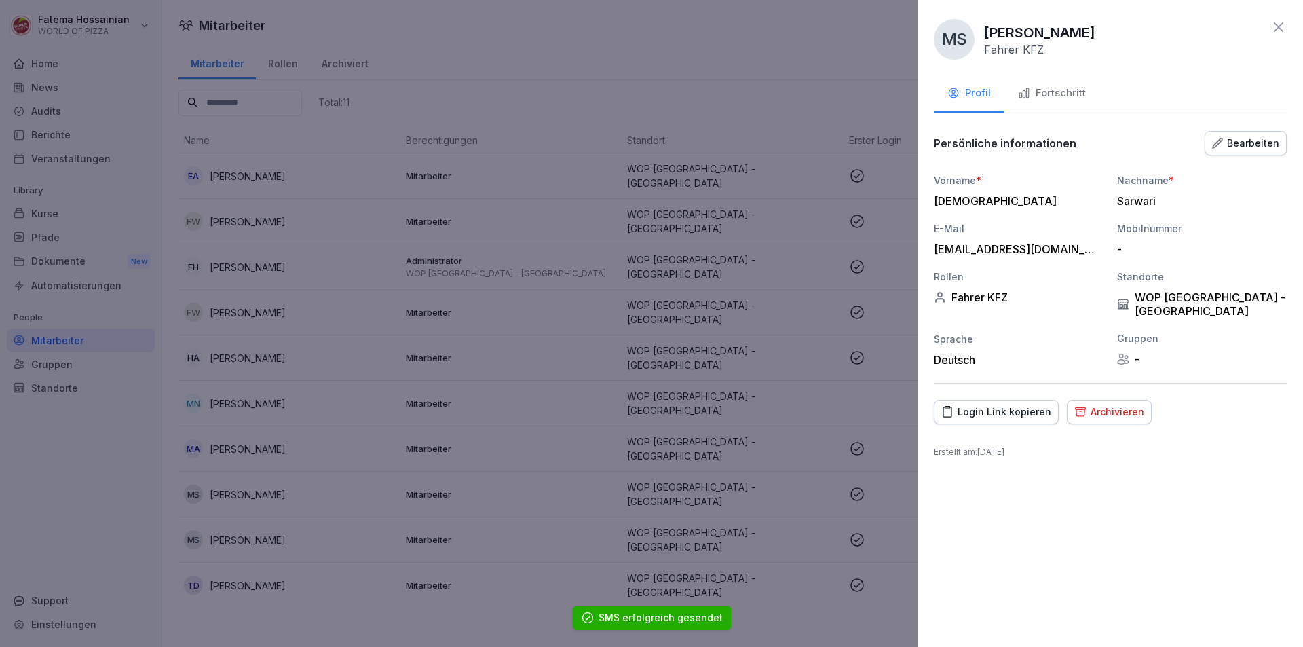
click at [1063, 92] on div "Fortschritt" at bounding box center [1052, 93] width 68 height 16
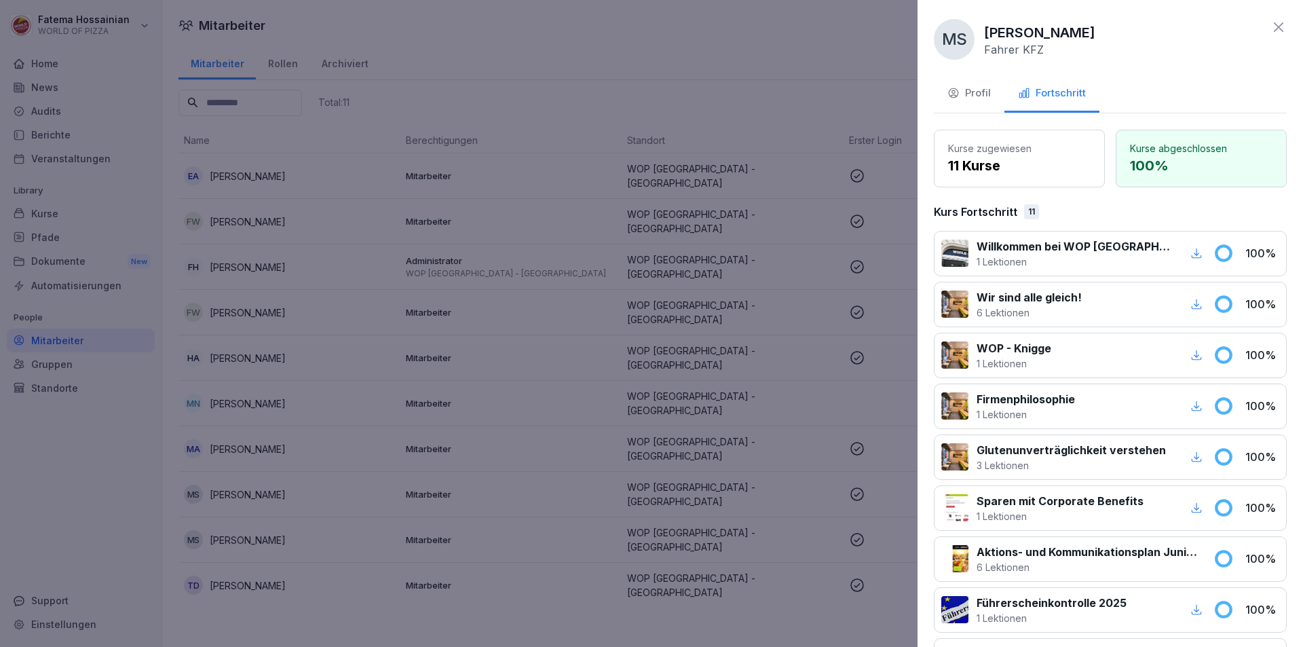
click at [821, 75] on div at bounding box center [651, 323] width 1303 height 647
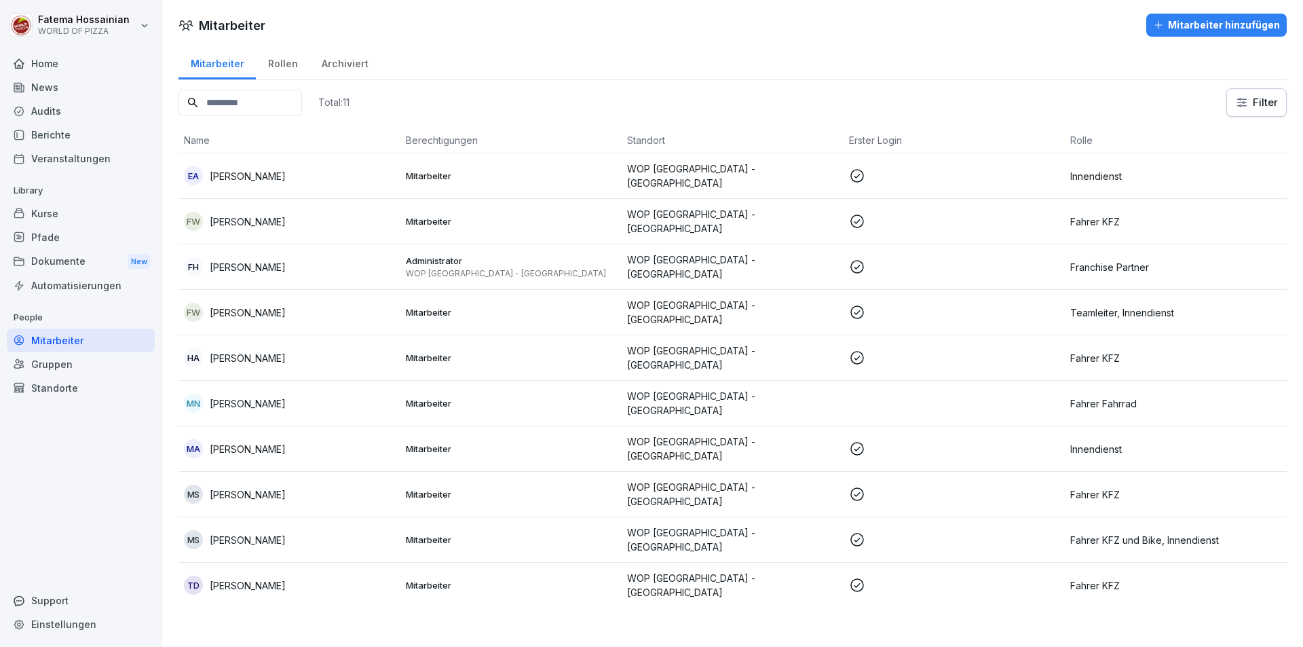
click at [800, 571] on p "WOP [GEOGRAPHIC_DATA] - [GEOGRAPHIC_DATA]" at bounding box center [732, 585] width 211 height 28
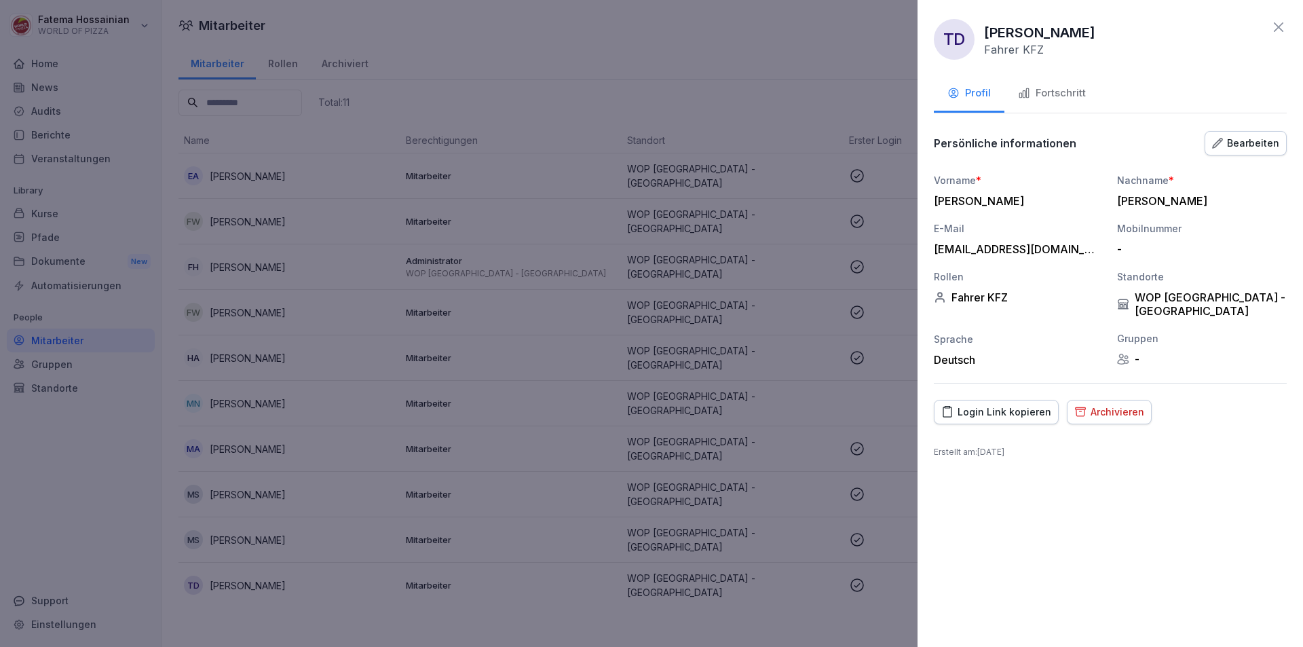
click at [1056, 86] on div "Fortschritt" at bounding box center [1052, 93] width 68 height 16
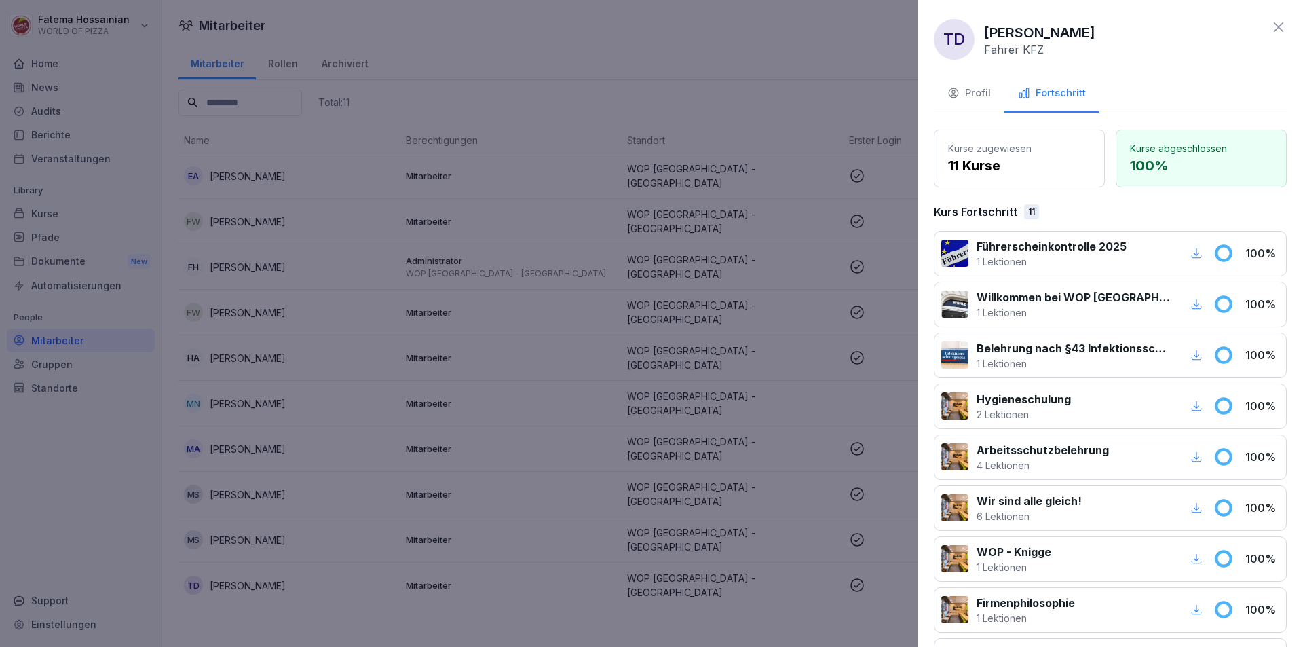
click at [838, 71] on div at bounding box center [651, 323] width 1303 height 647
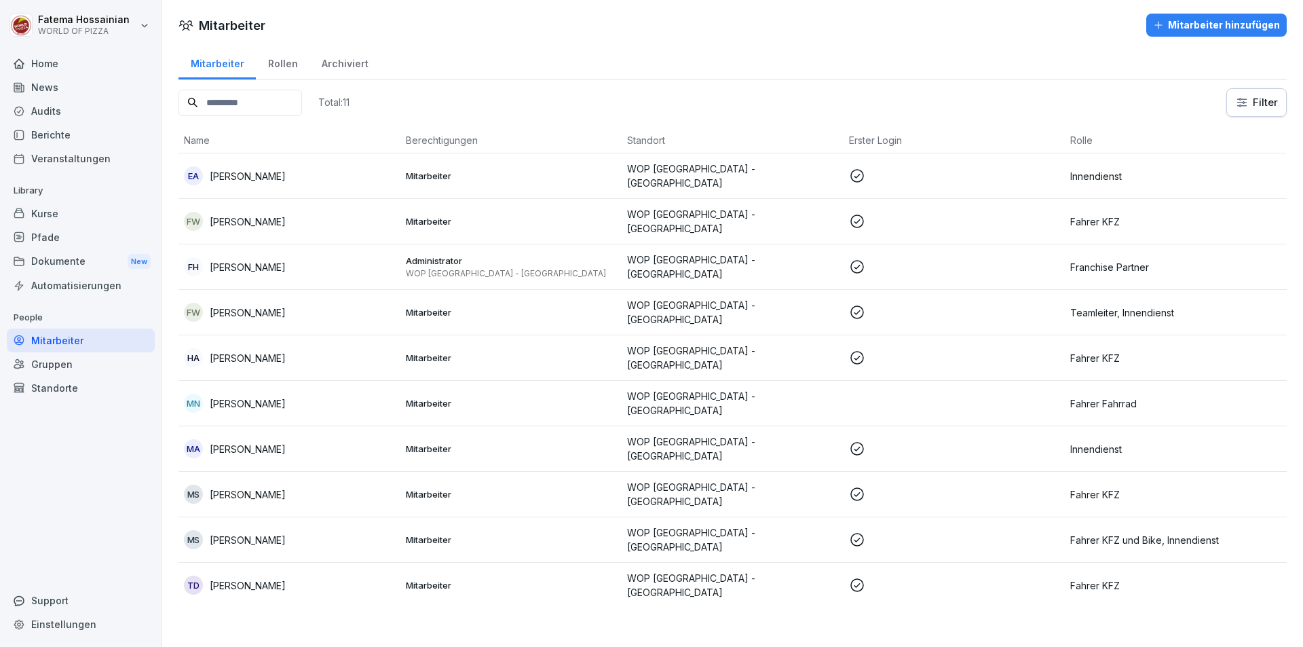
click at [1212, 23] on div "Mitarbeiter hinzufügen" at bounding box center [1216, 25] width 127 height 15
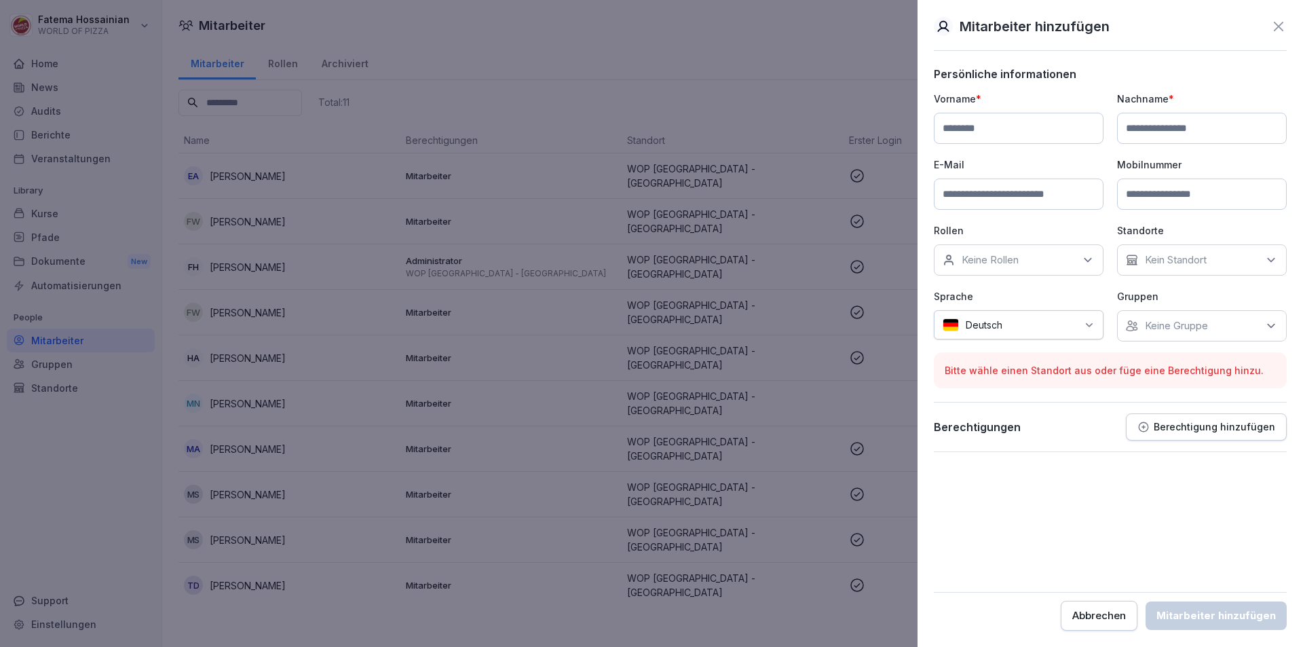
click at [1003, 126] on input at bounding box center [1019, 128] width 170 height 31
type input "**********"
type input "********"
click at [1177, 197] on input at bounding box center [1202, 193] width 170 height 31
type input "**********"
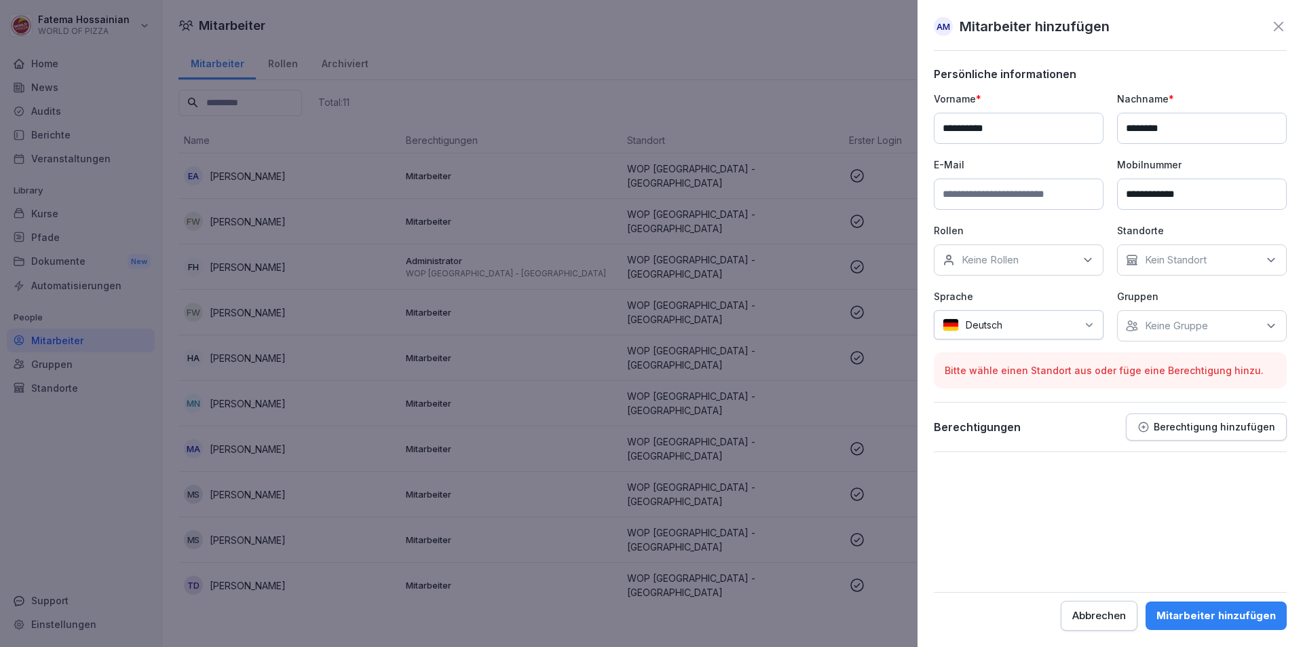
click at [1068, 262] on div "Keine Rollen" at bounding box center [1019, 259] width 170 height 31
click at [1060, 397] on div "Fahrer KFZ" at bounding box center [1022, 400] width 168 height 26
click at [1107, 476] on form "**********" at bounding box center [1110, 348] width 353 height 563
click at [1200, 258] on p "Kein Standort" at bounding box center [1176, 260] width 62 height 14
click at [1195, 328] on label "WOP [GEOGRAPHIC_DATA] - [GEOGRAPHIC_DATA]" at bounding box center [1211, 328] width 143 height 24
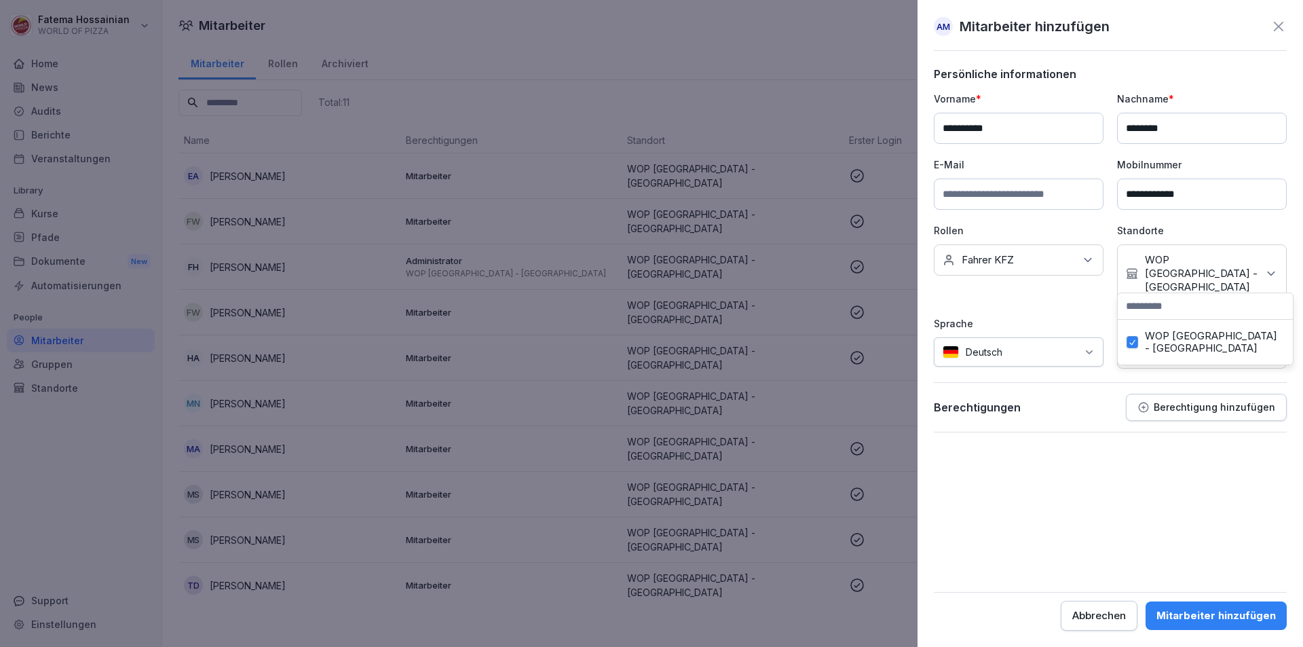
click at [1078, 299] on div "**********" at bounding box center [1110, 230] width 353 height 277
click at [1150, 346] on p "Keine Gruppe" at bounding box center [1176, 353] width 63 height 14
click at [1176, 402] on label "WOP [GEOGRAPHIC_DATA] - [GEOGRAPHIC_DATA]" at bounding box center [1211, 408] width 143 height 24
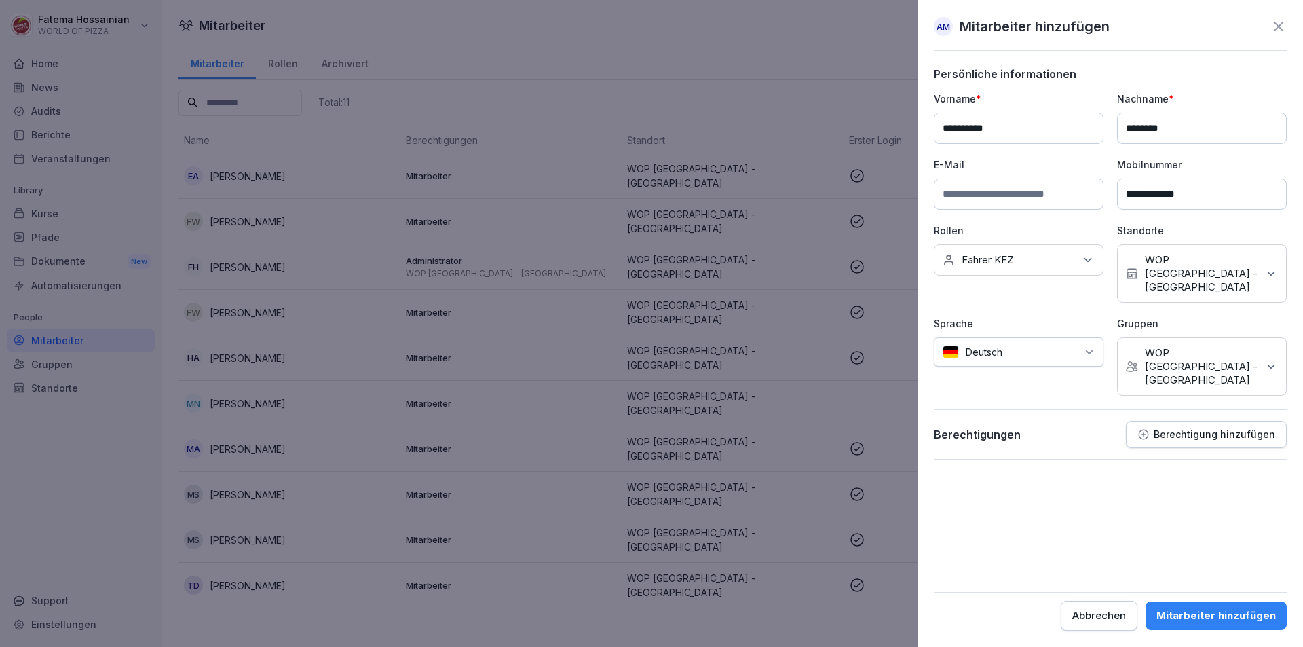
click at [1040, 465] on form "**********" at bounding box center [1110, 348] width 353 height 563
click at [1186, 613] on div "Mitarbeiter hinzufügen" at bounding box center [1215, 615] width 119 height 15
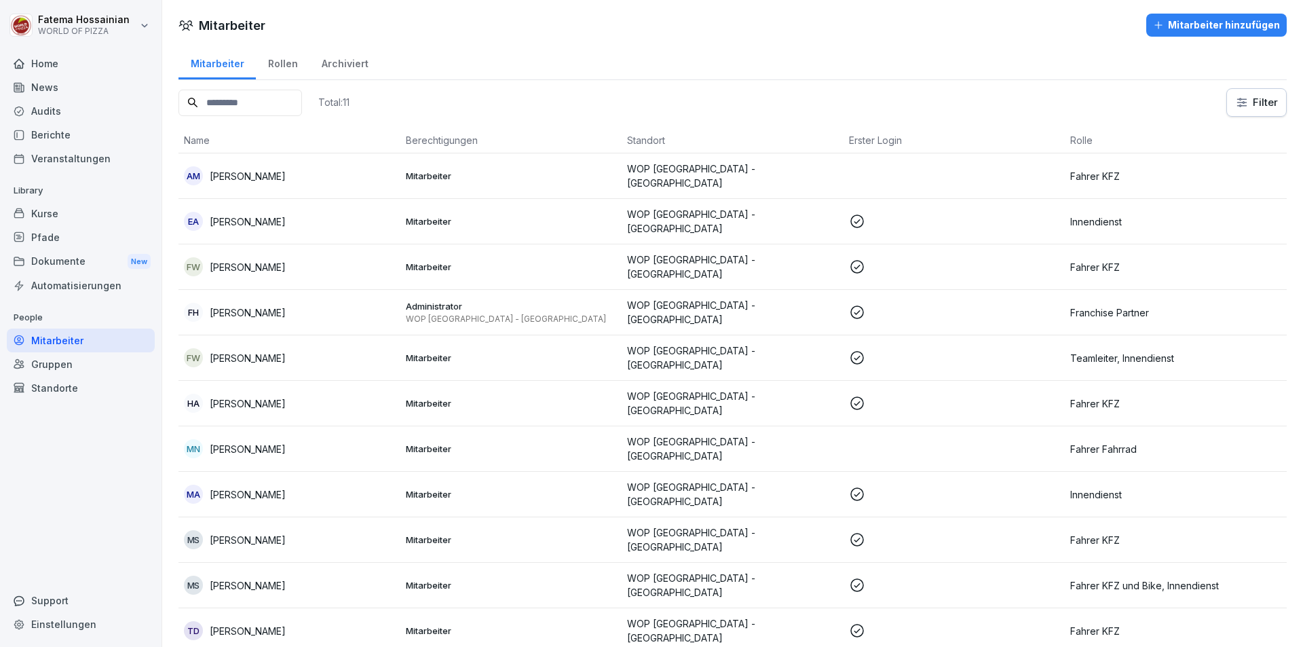
click at [953, 160] on td at bounding box center [954, 175] width 222 height 45
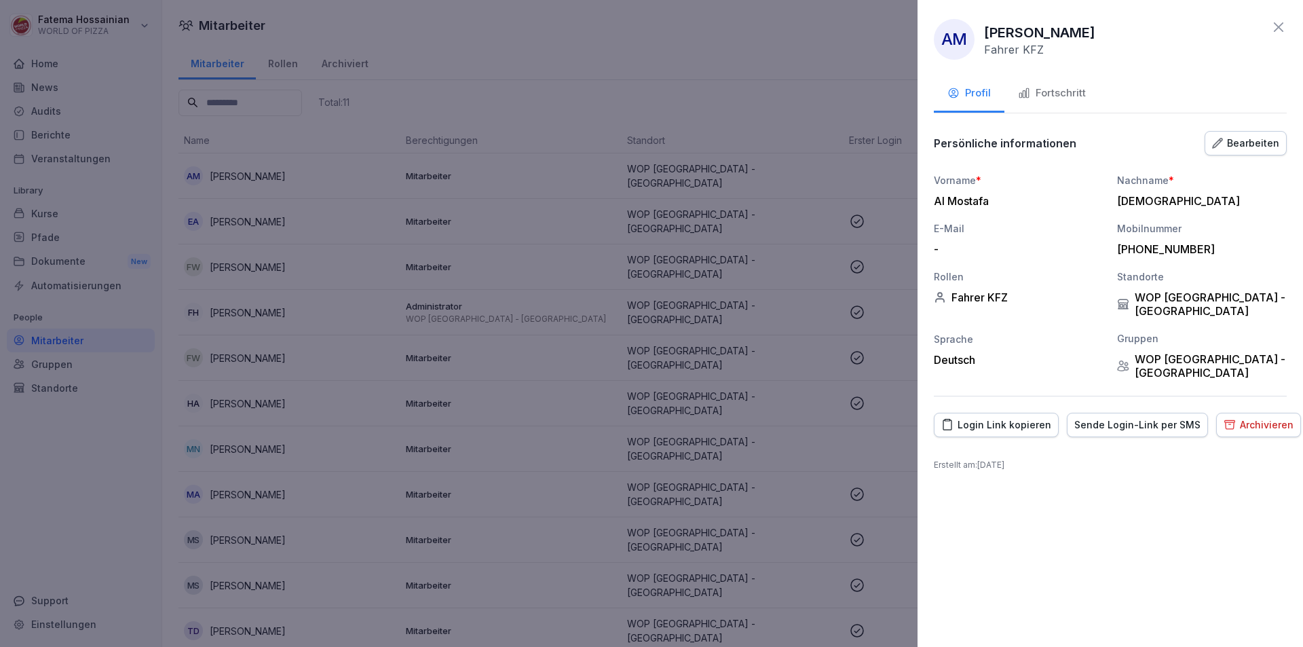
click at [1170, 417] on div "Sende Login-Link per SMS" at bounding box center [1137, 424] width 126 height 15
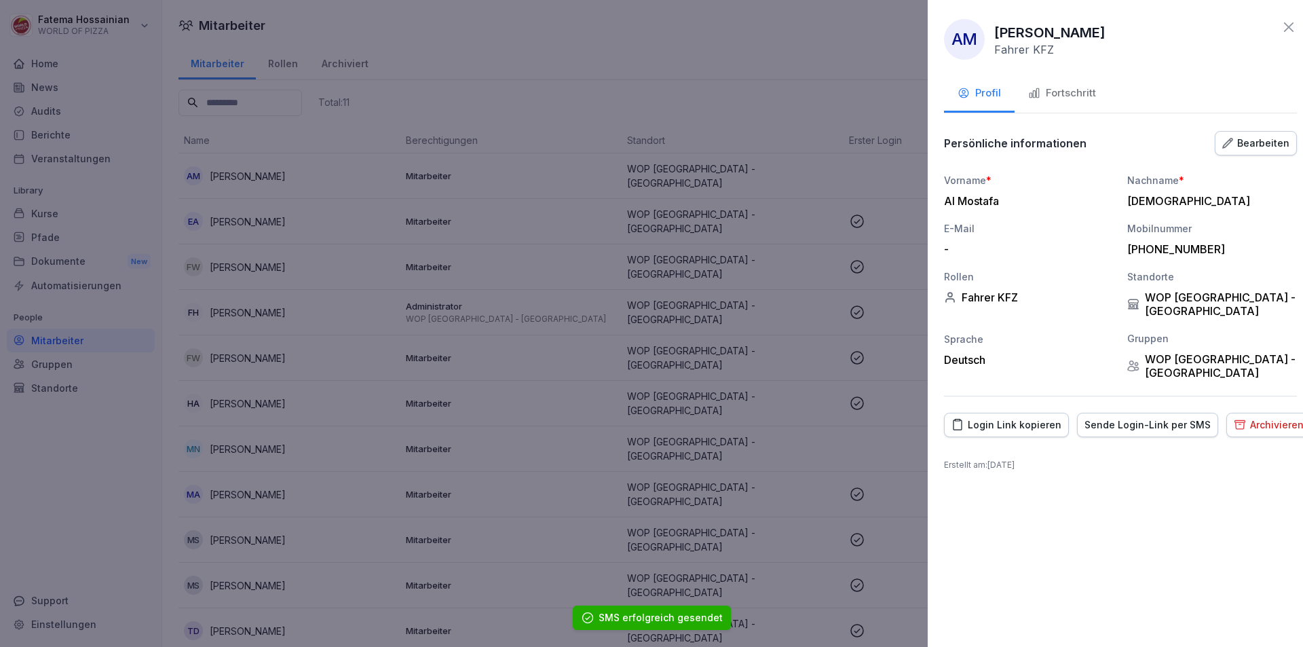
click at [755, 73] on div at bounding box center [651, 323] width 1303 height 647
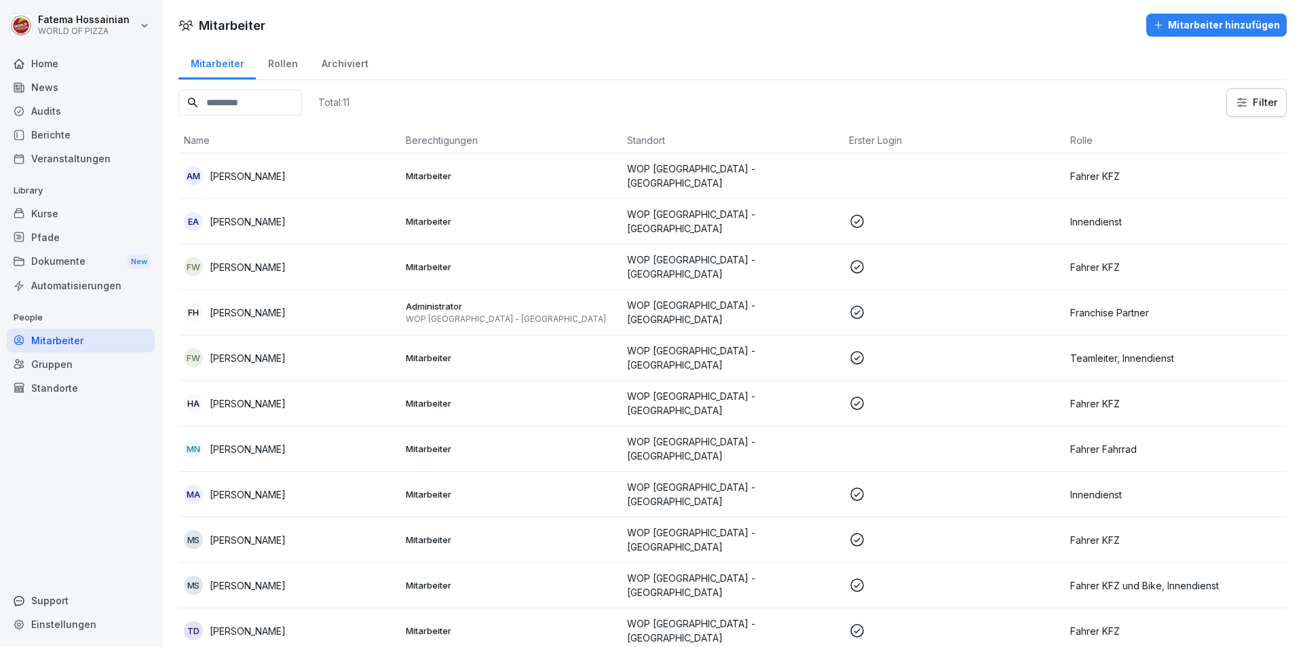
click at [1175, 26] on div "Mitarbeiter hinzufügen" at bounding box center [1216, 25] width 127 height 15
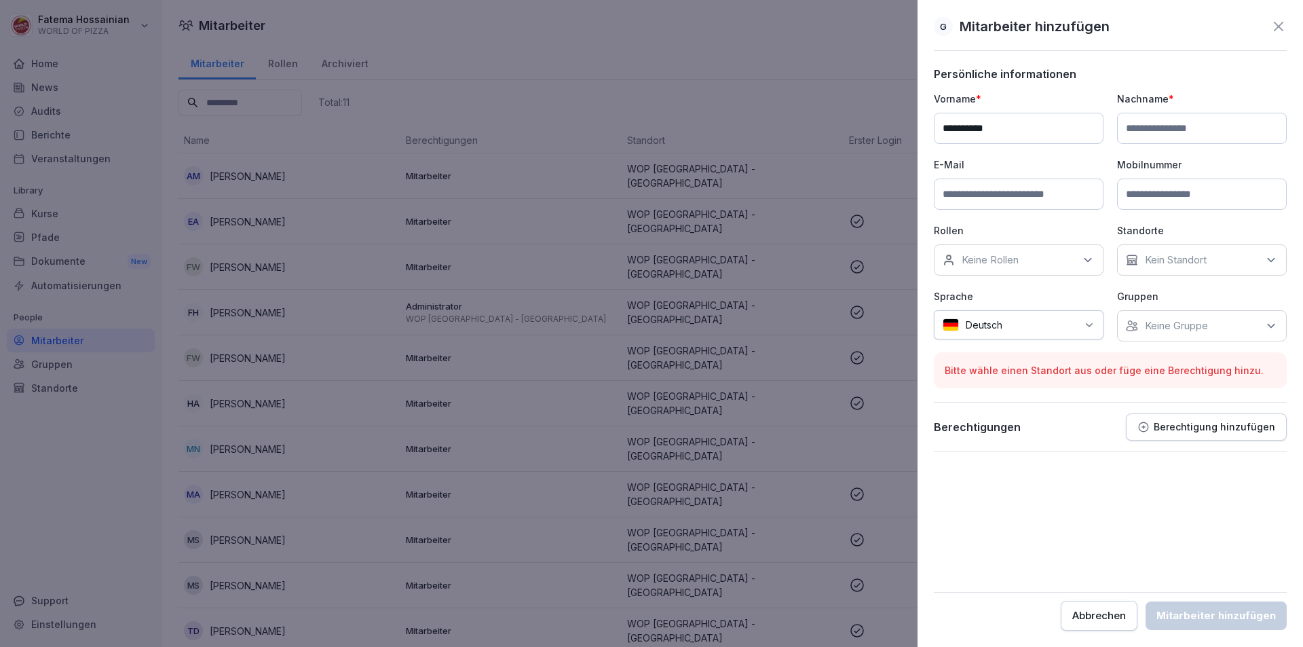
type input "**********"
type input "*******"
click at [1170, 196] on input at bounding box center [1202, 193] width 170 height 31
type input "**********"
click at [1086, 257] on icon at bounding box center [1088, 260] width 14 height 14
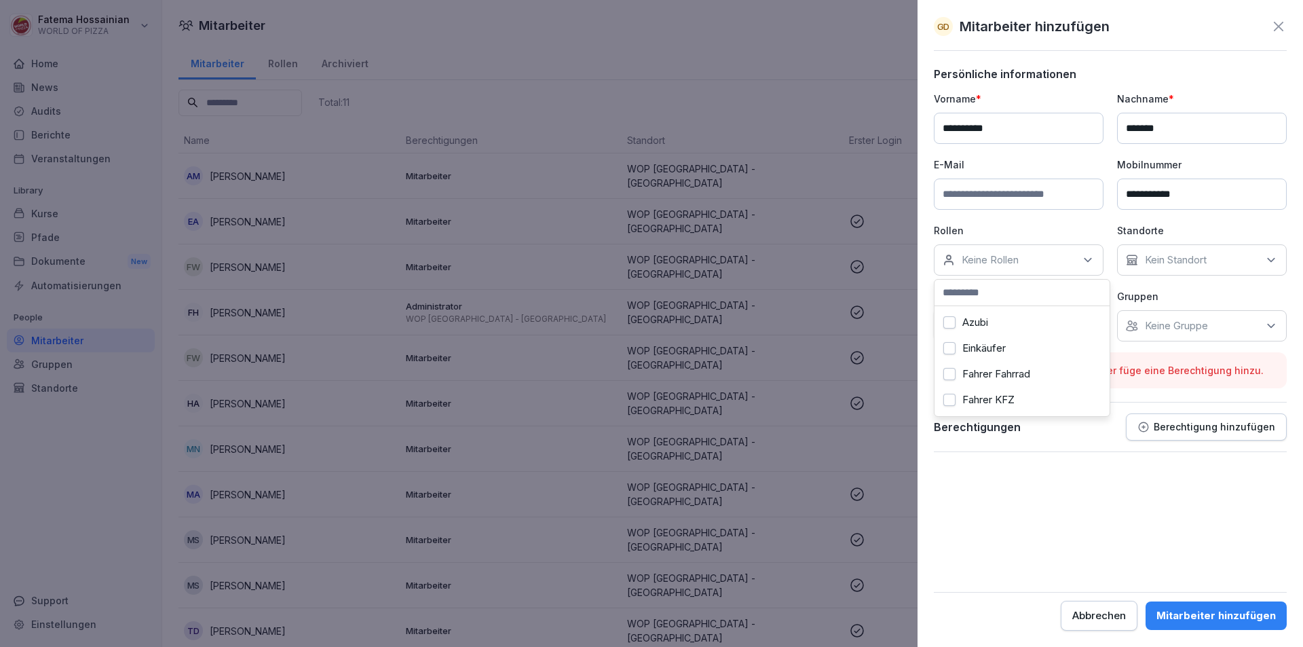
click at [1050, 396] on div "Fahrer KFZ" at bounding box center [1022, 400] width 168 height 26
click at [1110, 448] on div "Berechtigungen Berechtigung hinzufügen" at bounding box center [1110, 432] width 353 height 39
click at [1160, 264] on p "Kein Standort" at bounding box center [1176, 260] width 62 height 14
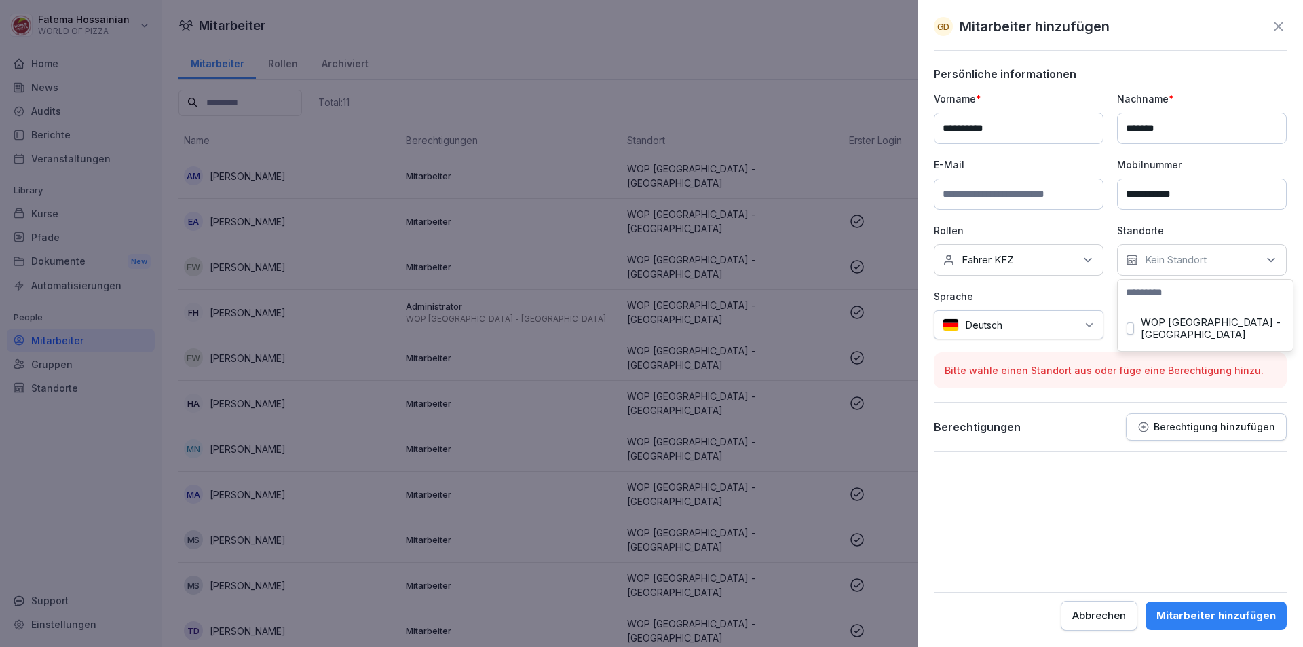
click at [1167, 328] on label "WOP [GEOGRAPHIC_DATA] - [GEOGRAPHIC_DATA]" at bounding box center [1211, 328] width 143 height 24
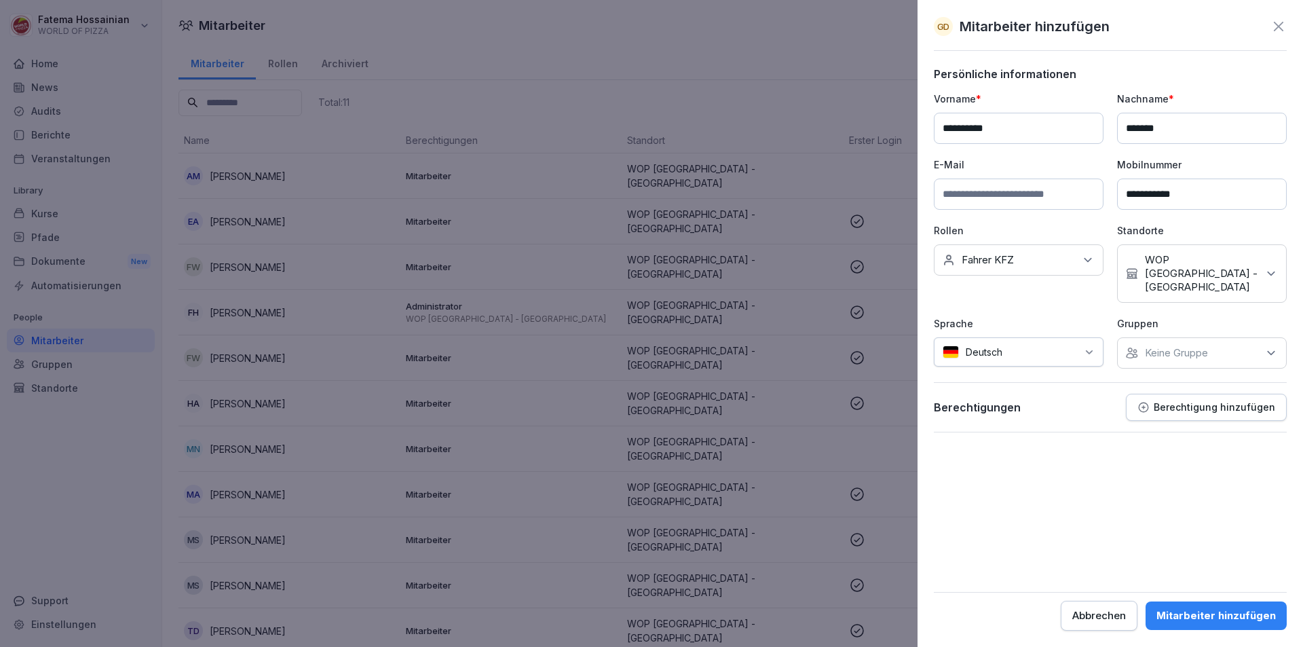
click at [1075, 431] on form "**********" at bounding box center [1110, 348] width 353 height 563
click at [1148, 346] on p "Keine Gruppe" at bounding box center [1176, 353] width 63 height 14
click at [1157, 407] on label "WOP [GEOGRAPHIC_DATA] - [GEOGRAPHIC_DATA]" at bounding box center [1211, 408] width 143 height 24
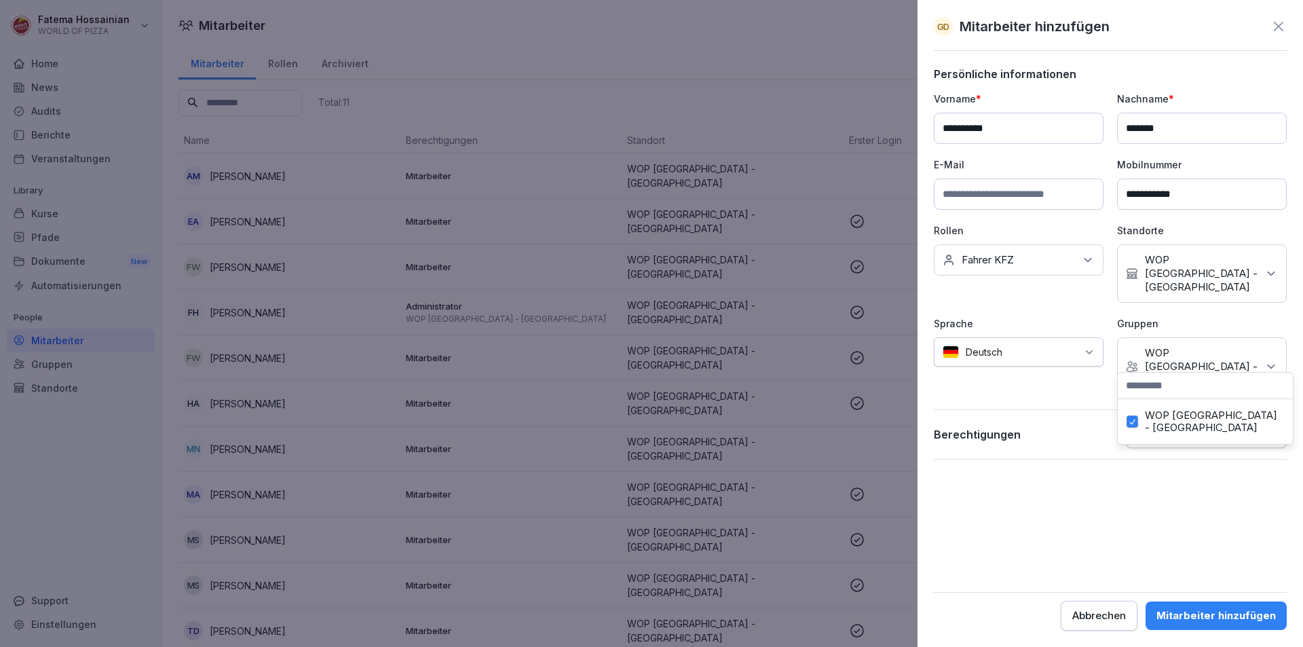
click at [1043, 453] on form "**********" at bounding box center [1110, 348] width 353 height 563
click at [1227, 620] on div "Mitarbeiter hinzufügen" at bounding box center [1215, 615] width 119 height 15
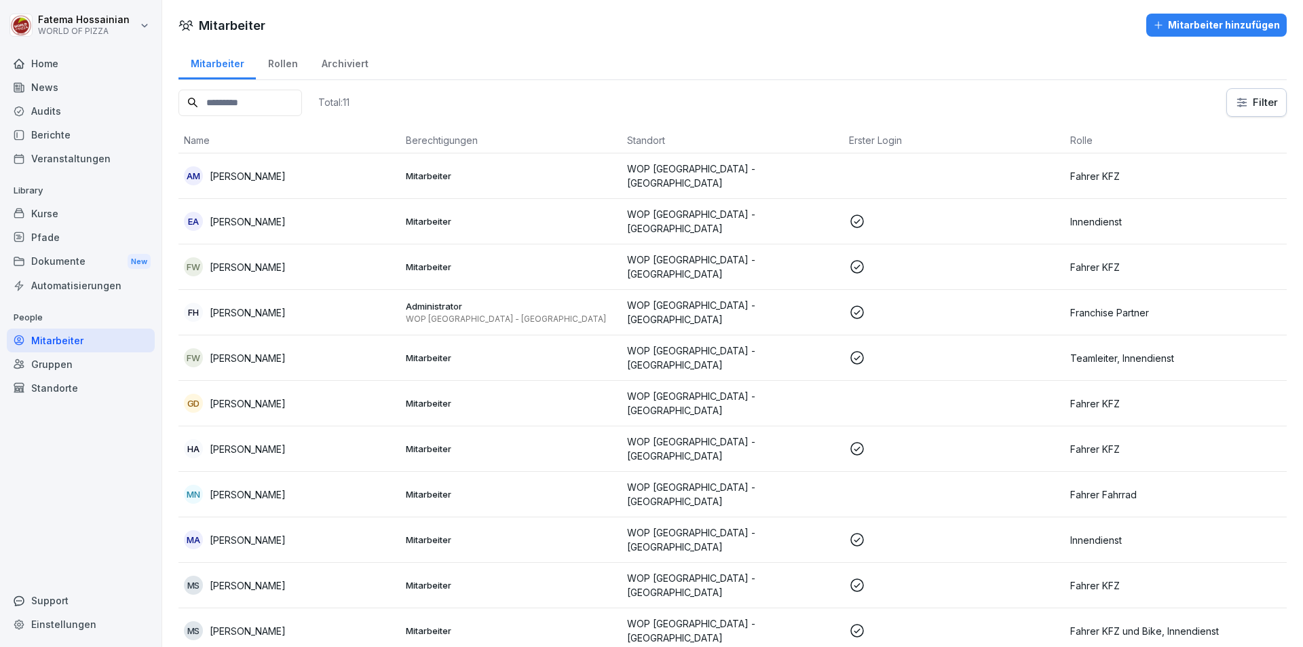
click at [993, 393] on td at bounding box center [954, 403] width 222 height 45
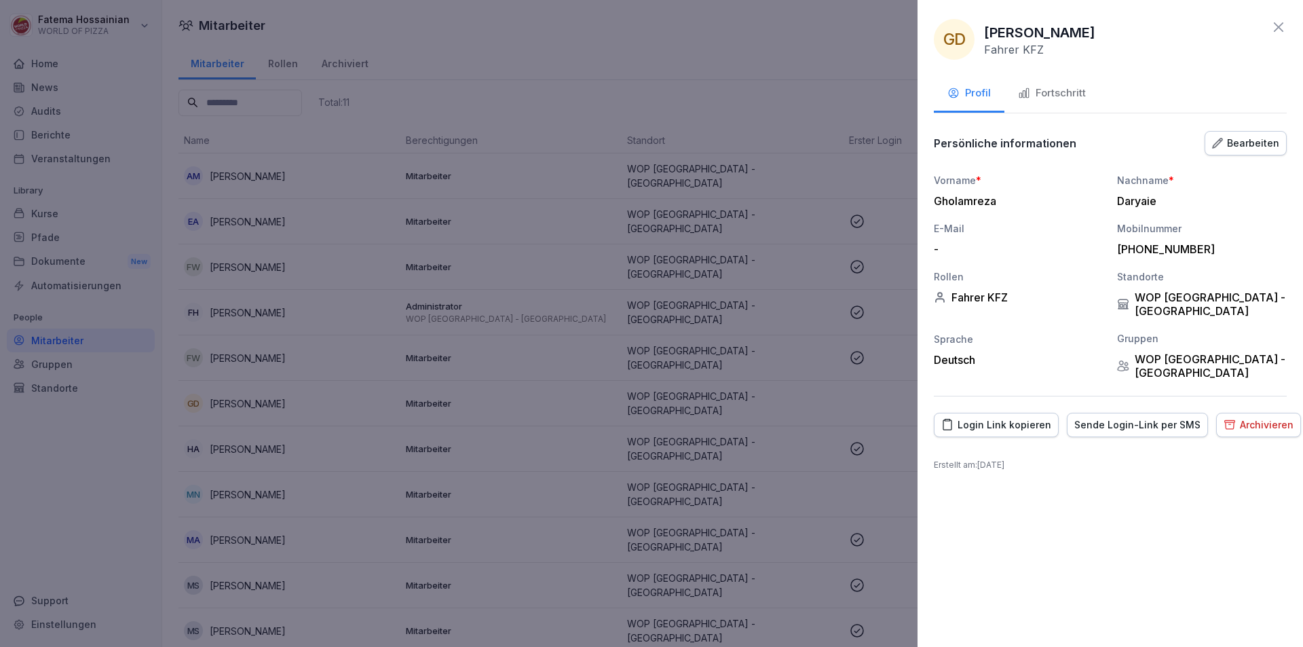
click at [1090, 417] on div "Sende Login-Link per SMS" at bounding box center [1137, 424] width 126 height 15
click at [775, 46] on div at bounding box center [651, 323] width 1303 height 647
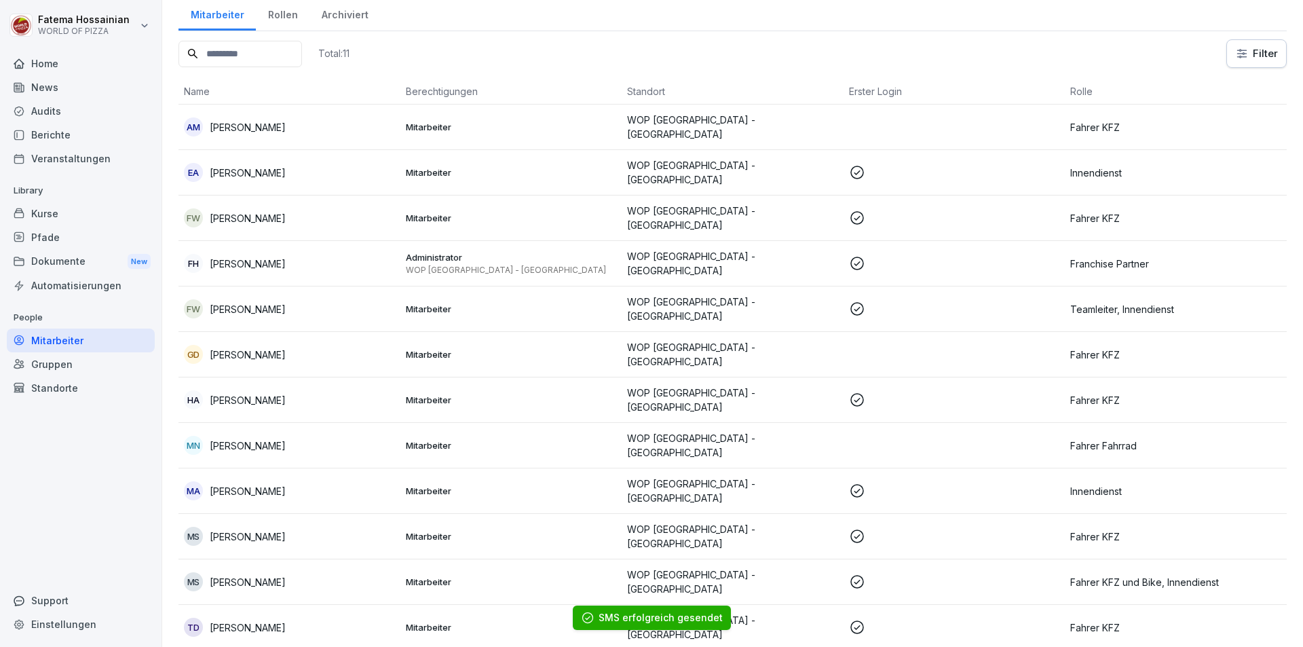
scroll to position [0, 0]
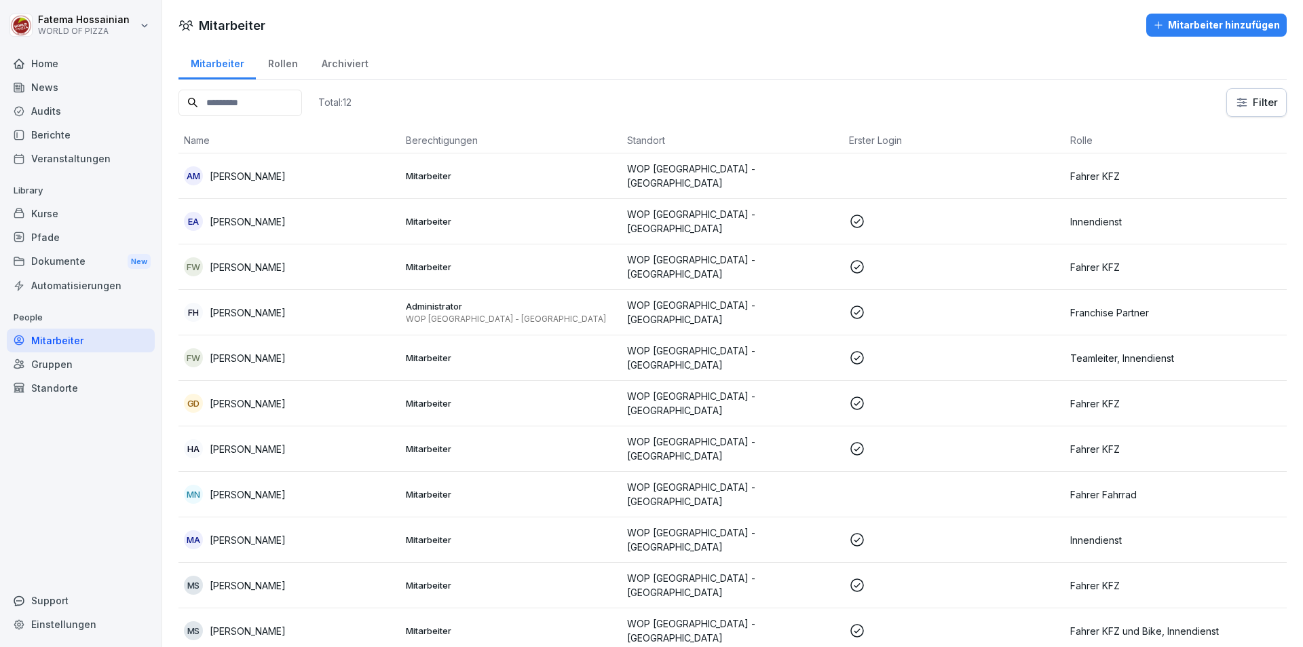
click at [52, 260] on div "Dokumente New" at bounding box center [81, 261] width 148 height 25
